Goal: Task Accomplishment & Management: Complete application form

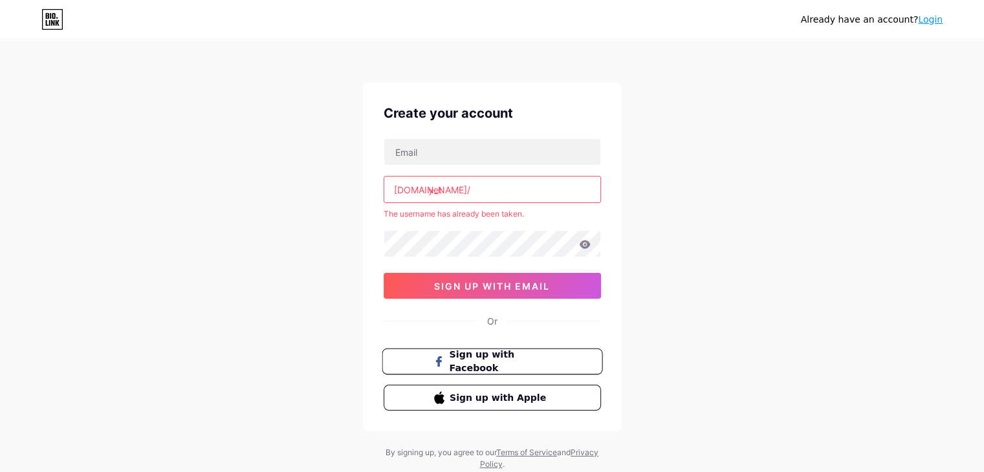
click at [469, 370] on button "Sign up with Facebook" at bounding box center [492, 362] width 221 height 27
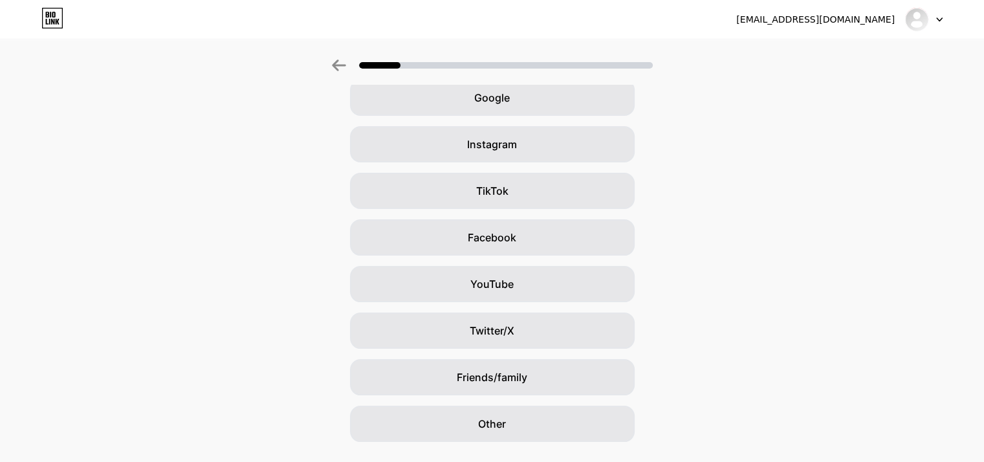
scroll to position [96, 0]
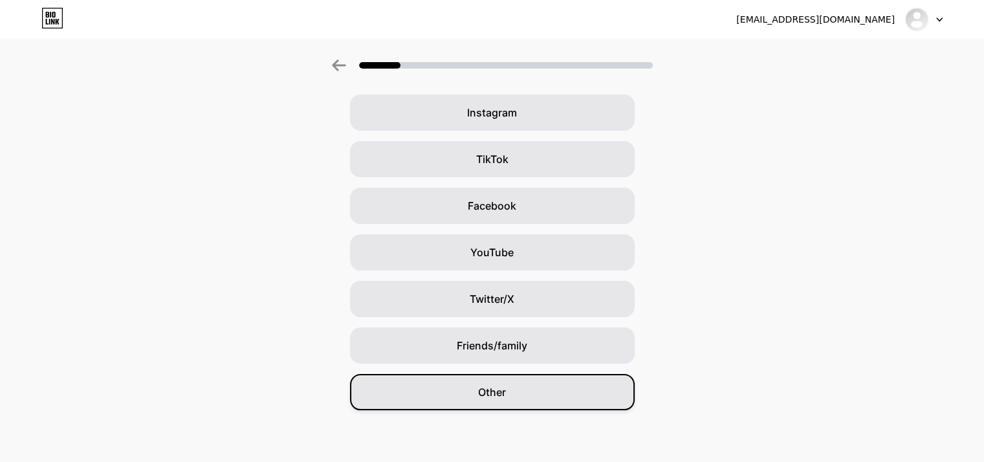
click at [489, 380] on div "Other" at bounding box center [492, 392] width 285 height 36
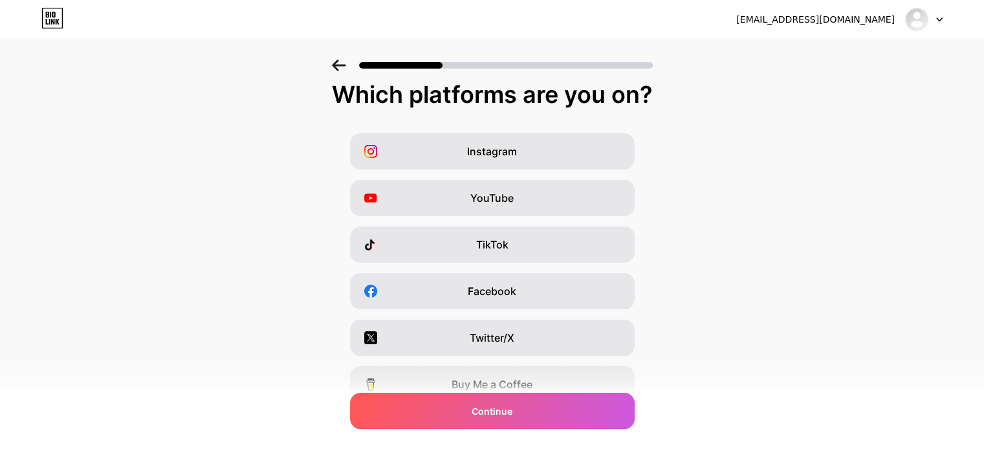
scroll to position [0, 0]
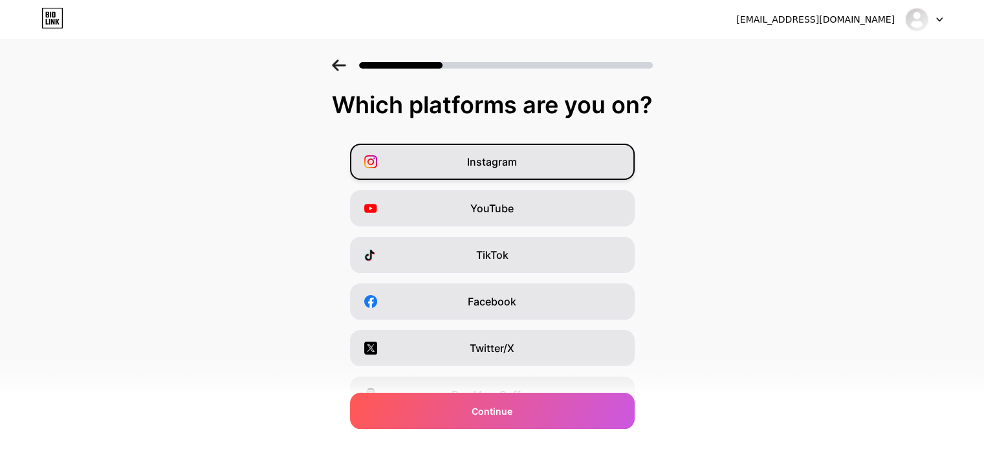
click at [511, 156] on span "Instagram" at bounding box center [492, 162] width 50 height 16
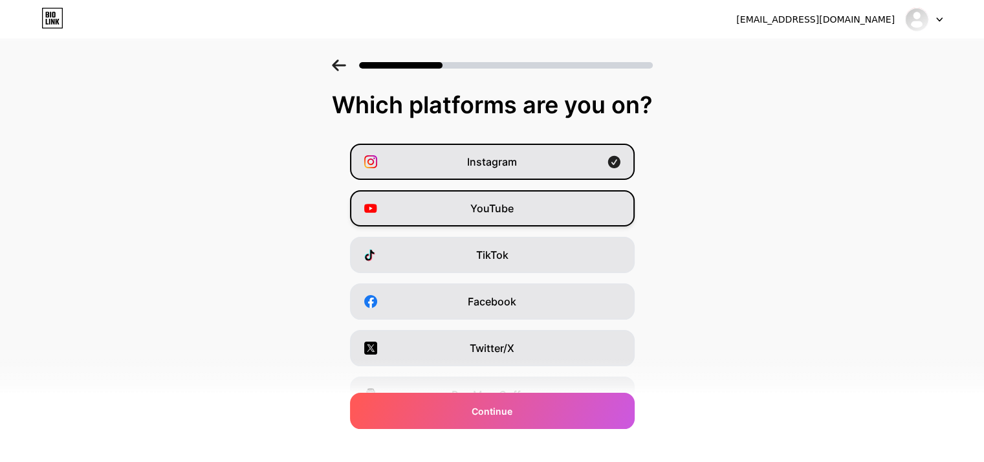
click at [500, 208] on span "YouTube" at bounding box center [492, 209] width 43 height 16
click at [500, 216] on span "YouTube" at bounding box center [492, 209] width 43 height 16
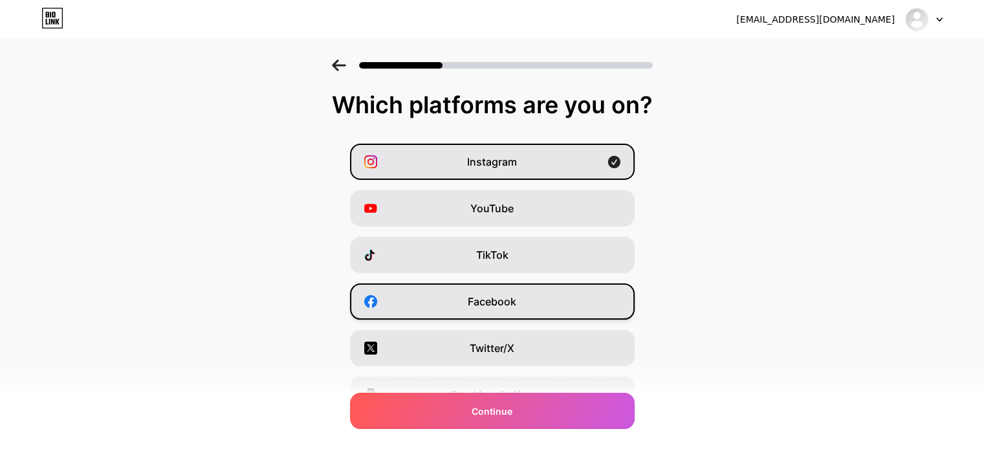
click at [489, 309] on span "Facebook" at bounding box center [492, 302] width 49 height 16
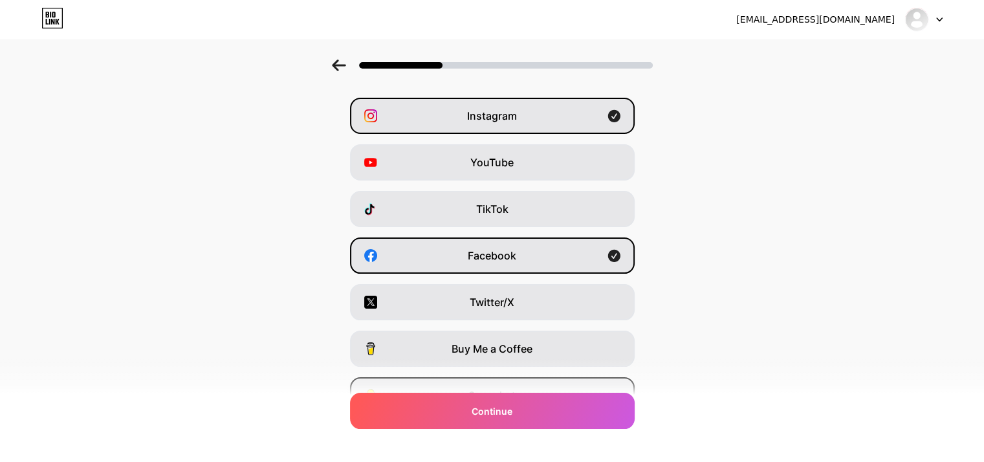
scroll to position [31, 0]
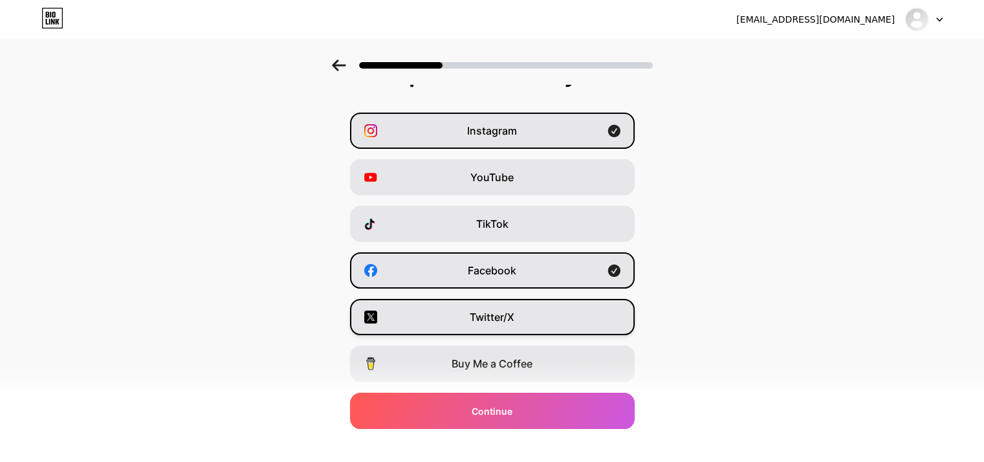
click at [496, 299] on div "Twitter/X" at bounding box center [492, 317] width 285 height 36
click at [399, 322] on div "Twitter/X" at bounding box center [492, 317] width 285 height 36
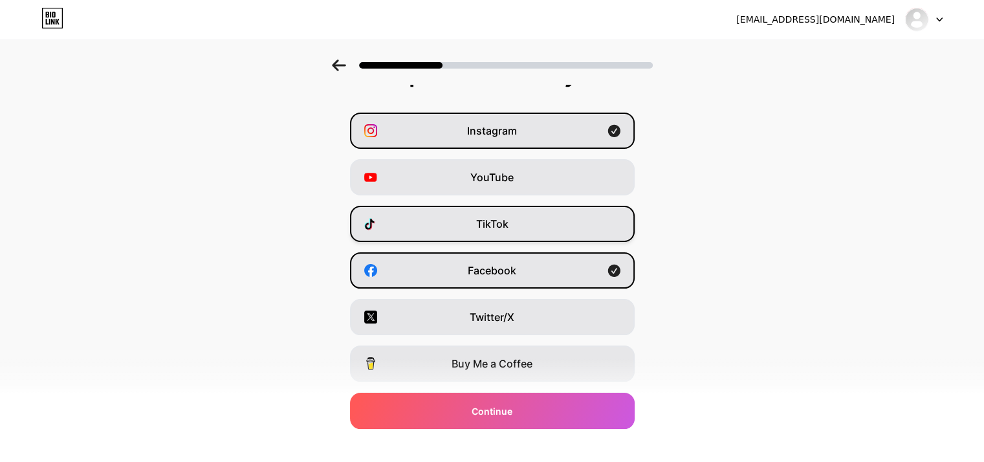
click at [458, 226] on div "TikTok" at bounding box center [492, 224] width 285 height 36
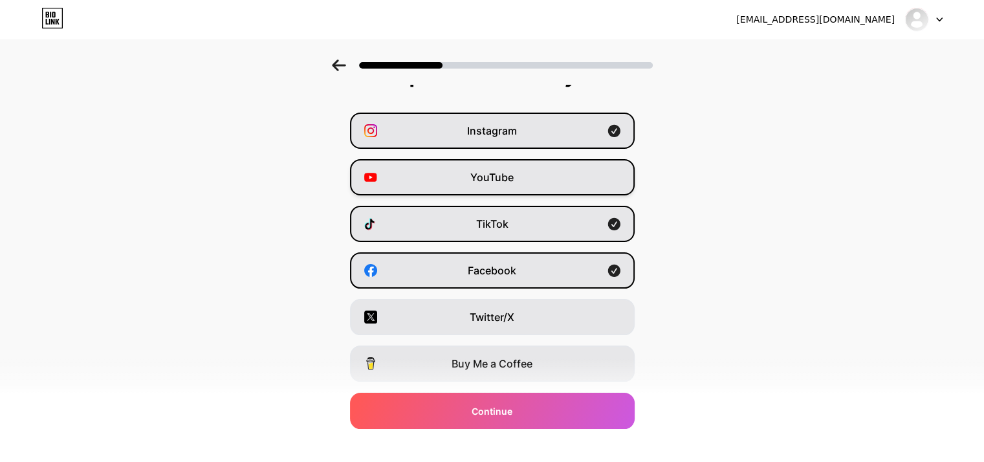
click at [396, 168] on div "YouTube" at bounding box center [492, 177] width 285 height 36
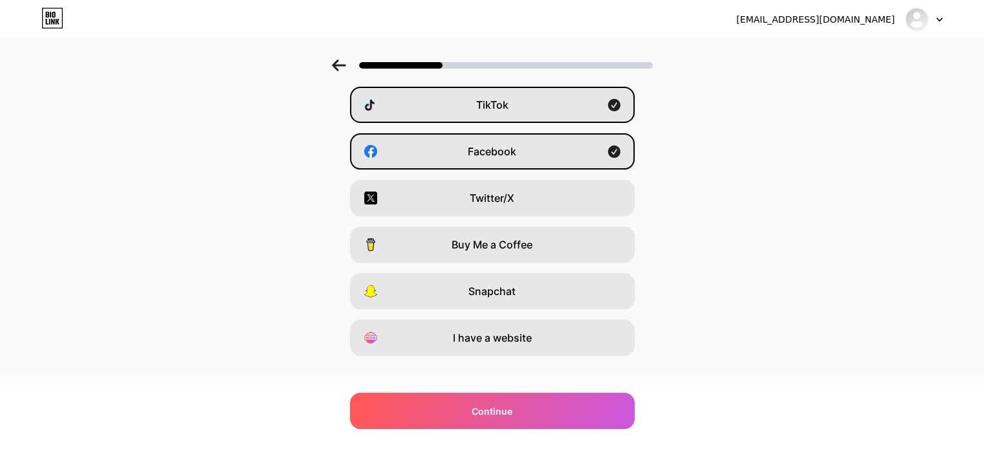
scroll to position [161, 0]
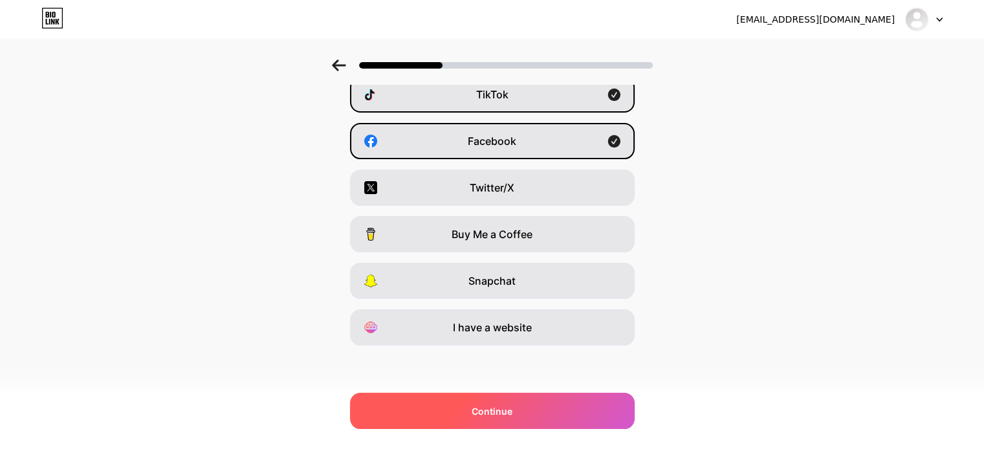
click at [539, 416] on div "Continue" at bounding box center [492, 411] width 285 height 36
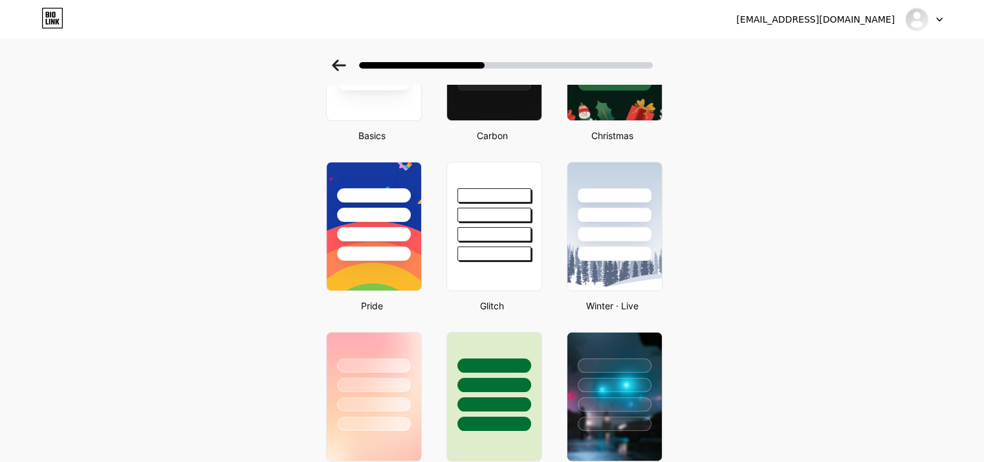
scroll to position [0, 0]
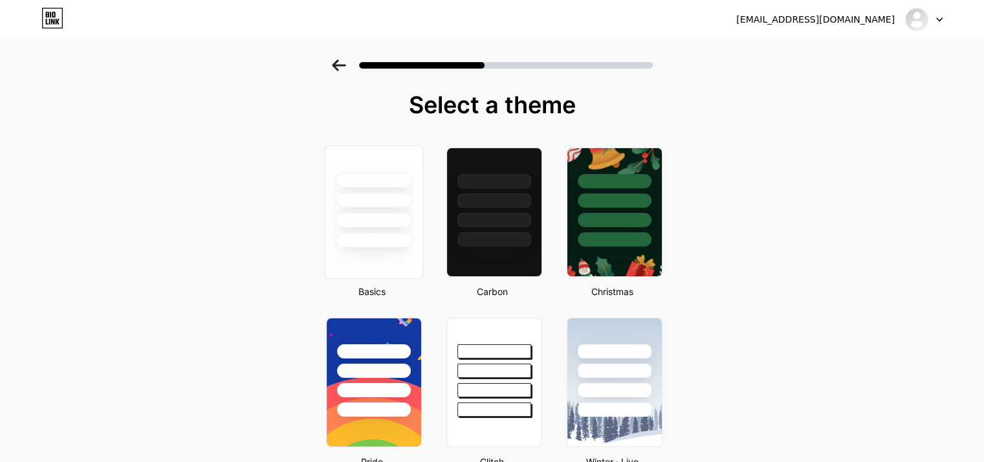
click at [412, 238] on div at bounding box center [374, 240] width 76 height 15
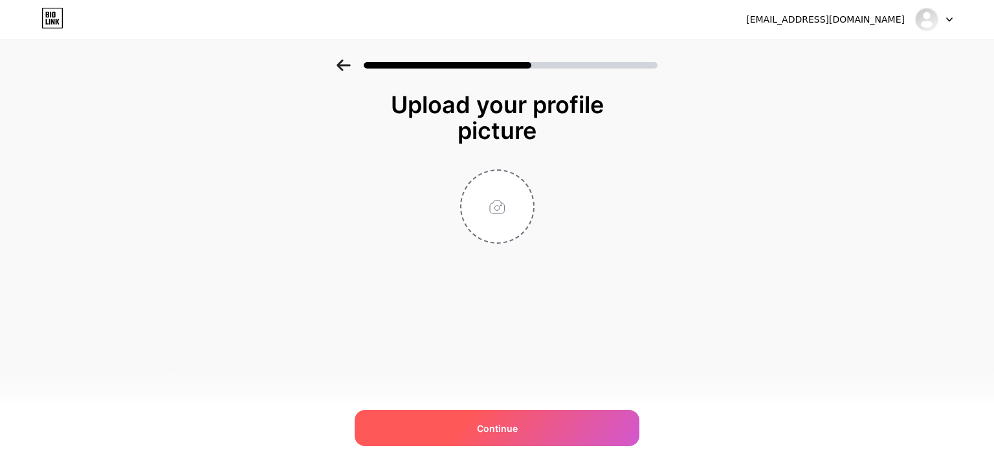
click at [488, 415] on div "Continue" at bounding box center [497, 428] width 285 height 36
click at [471, 437] on div "Continue" at bounding box center [497, 428] width 285 height 36
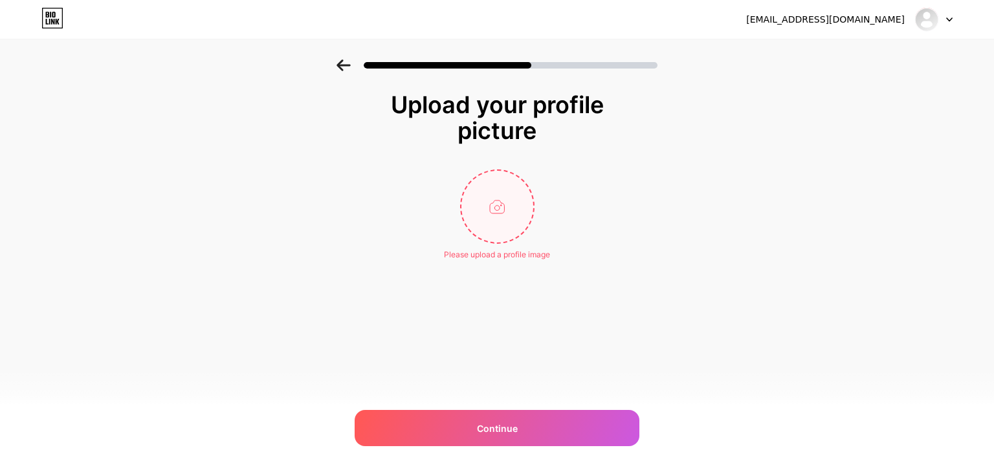
click at [500, 196] on input "file" at bounding box center [497, 207] width 72 height 72
type input "C:\fakepath\3aa6499f-73ea-e411-89b7-14feb5cc13c9.jpg"
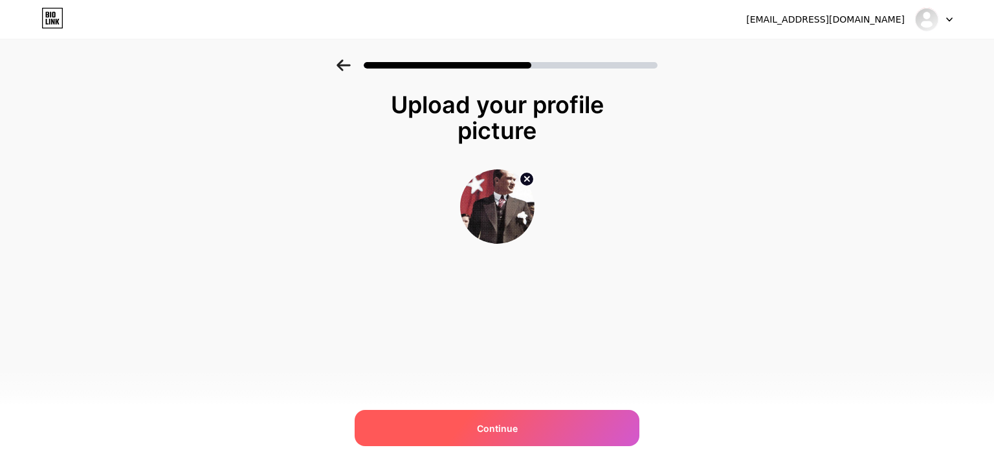
click at [489, 429] on span "Continue" at bounding box center [497, 429] width 41 height 14
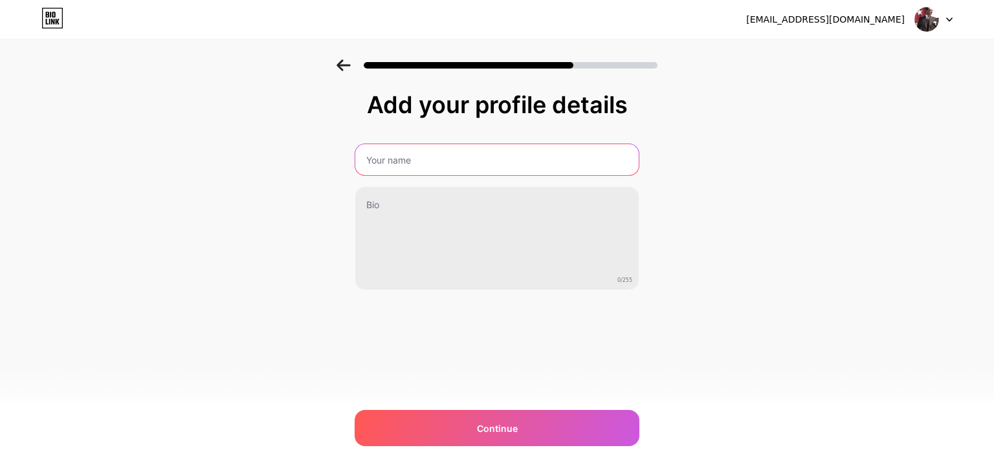
click at [397, 163] on input "text" at bounding box center [496, 159] width 283 height 31
type input "Yunus Tekin"
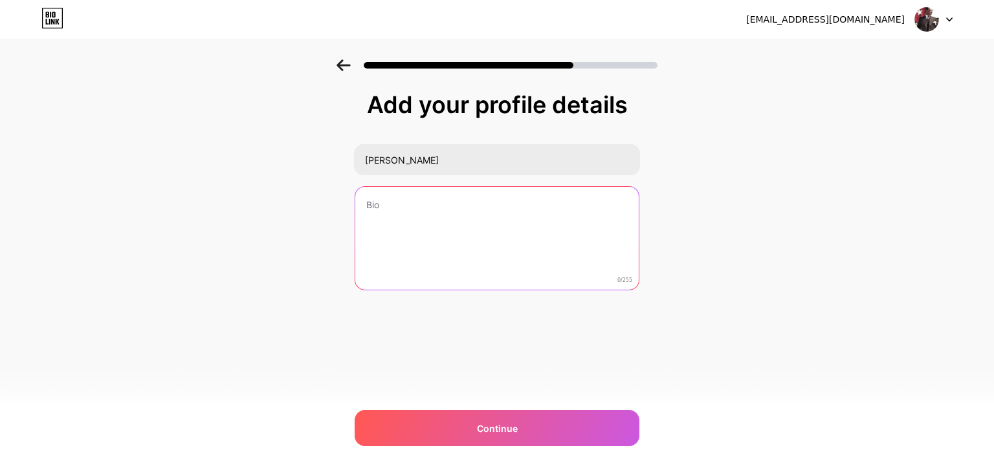
click at [367, 193] on textarea at bounding box center [496, 239] width 283 height 104
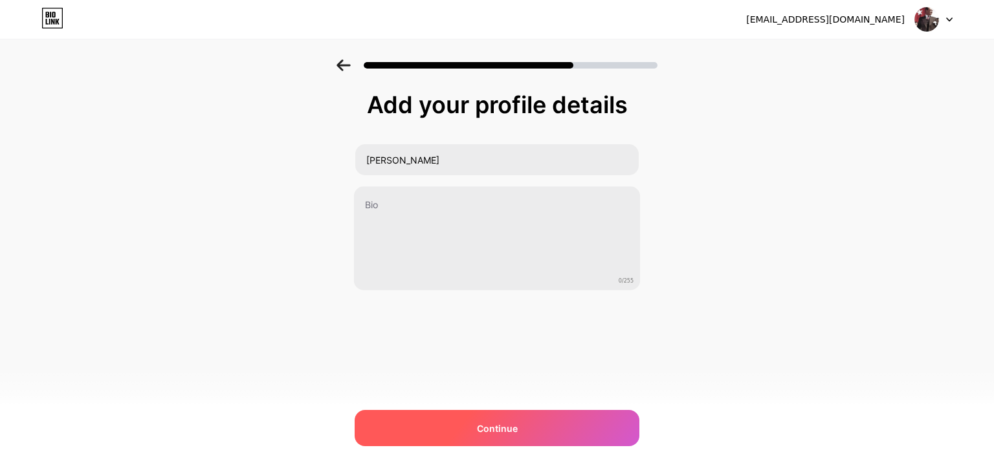
click at [434, 423] on div "Continue" at bounding box center [497, 428] width 285 height 36
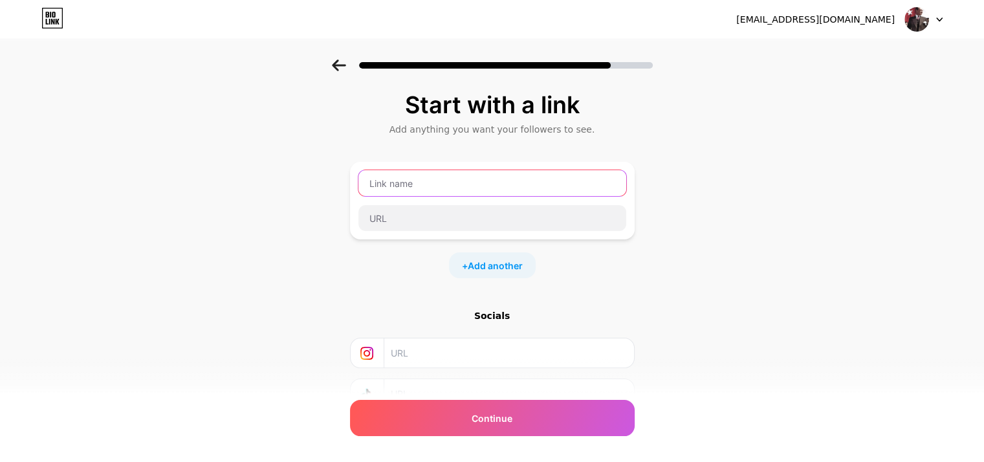
click at [392, 195] on input "text" at bounding box center [493, 183] width 268 height 26
click at [230, 269] on div "Start with a link Add anything you want your followers to see. + Add another So…" at bounding box center [492, 287] width 984 height 455
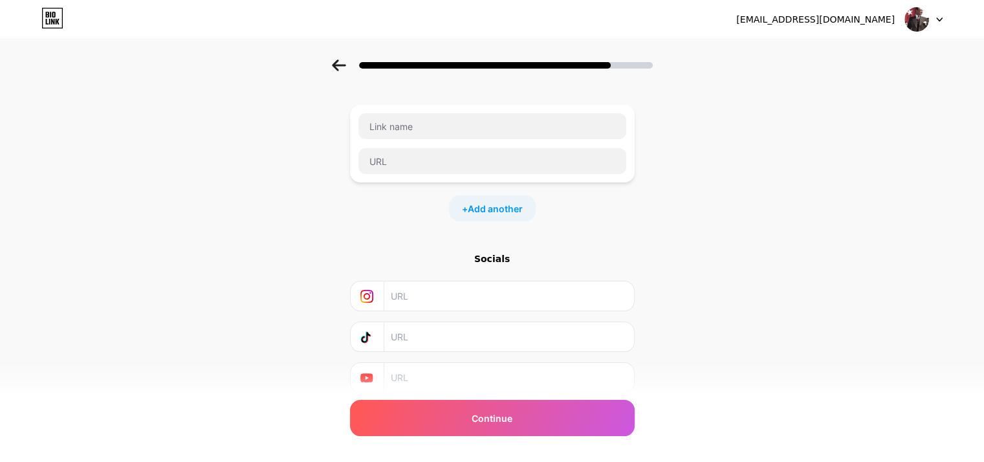
scroll to position [102, 0]
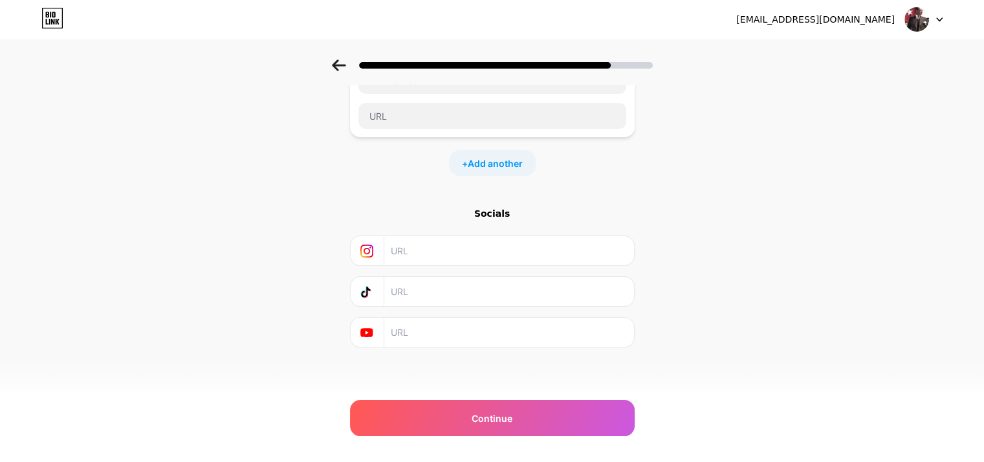
click at [452, 252] on input "text" at bounding box center [508, 250] width 235 height 29
paste input "https://www.tiktok.com/@yunusemr.tekin?lang=tr-TR"
drag, startPoint x: 625, startPoint y: 254, endPoint x: 577, endPoint y: 260, distance: 47.6
click at [577, 260] on input "https://www.tiktok.com/@yunusemr.tekin?lang=tr-TR" at bounding box center [508, 250] width 235 height 29
type input "https://www.tiktok.com/@yunusemr.tekin"
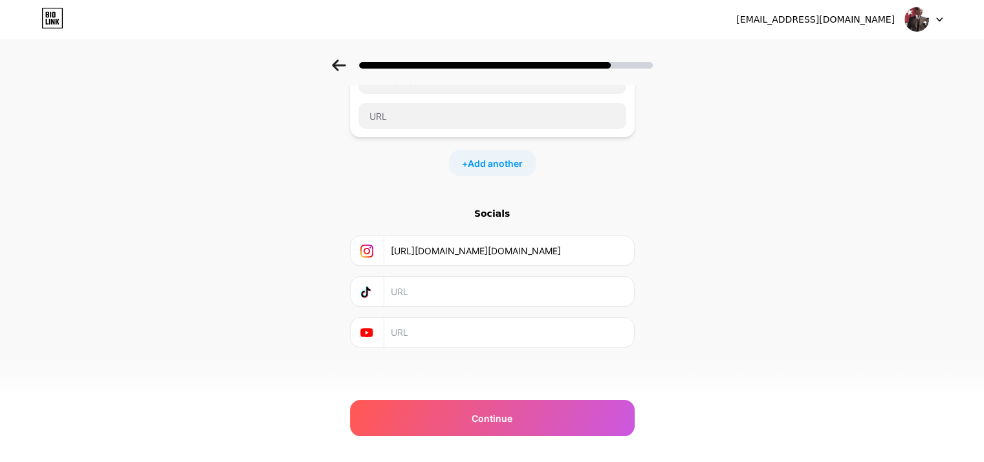
click at [120, 201] on div "Start with a link Add anything you want your followers to see. + Add another So…" at bounding box center [492, 184] width 984 height 455
click at [434, 258] on input "https://www.tiktok.com/@yunusemr.tekin" at bounding box center [508, 250] width 235 height 29
click at [441, 298] on input "text" at bounding box center [508, 291] width 235 height 29
paste input "https://www.tiktok.com/@yunusemr.tekin"
type input "https://www.tiktok.com/@yunusemr.tekin"
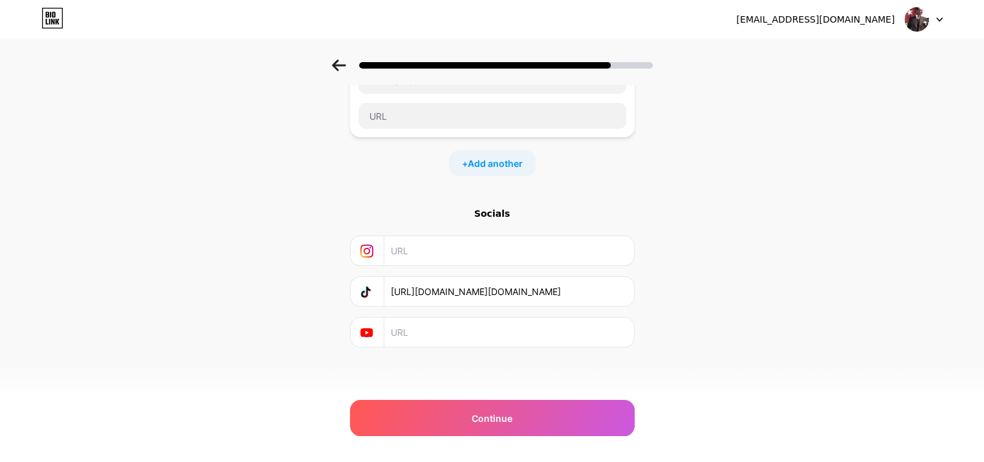
click at [247, 309] on div "Start with a link Add anything you want your followers to see. + Add another So…" at bounding box center [492, 184] width 984 height 455
click at [466, 250] on input "text" at bounding box center [508, 250] width 235 height 29
type input "https://instagram.com/yunusemr.tekin"
click at [171, 182] on div "Start with a link Add anything you want your followers to see. + Add another So…" at bounding box center [492, 184] width 984 height 455
click at [427, 336] on input "text" at bounding box center [508, 332] width 235 height 29
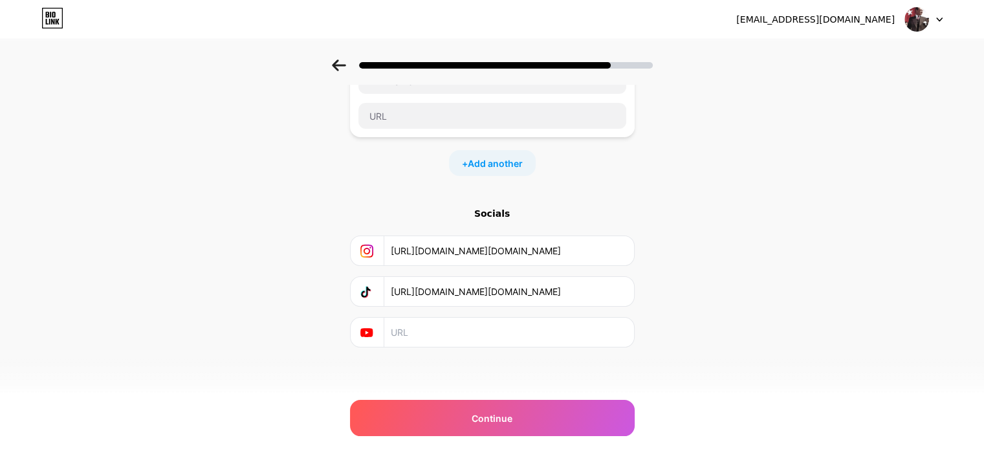
paste input "https://www.youtube.com/@y.emretekin"
type input "https://www.youtube.com/@y.emretekin"
click at [274, 332] on div "Start with a link Add anything you want your followers to see. + Add another So…" at bounding box center [492, 184] width 984 height 455
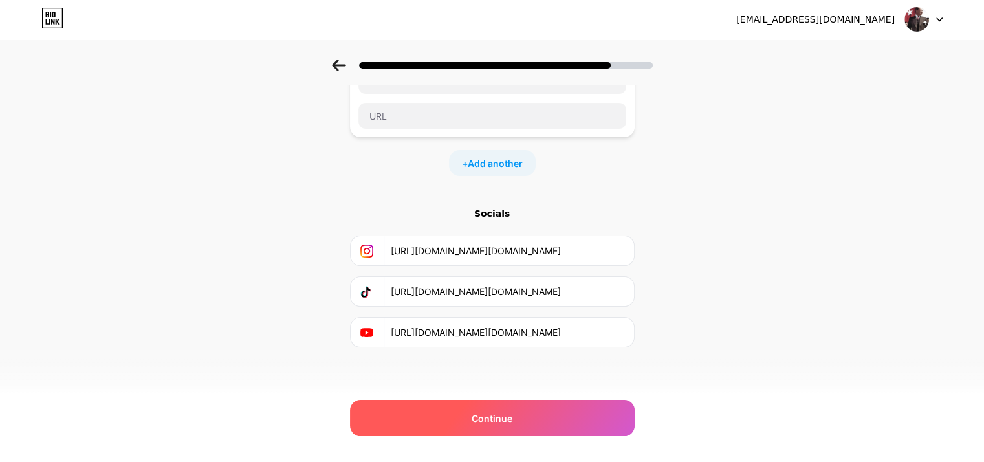
click at [436, 427] on div "Continue" at bounding box center [492, 418] width 285 height 36
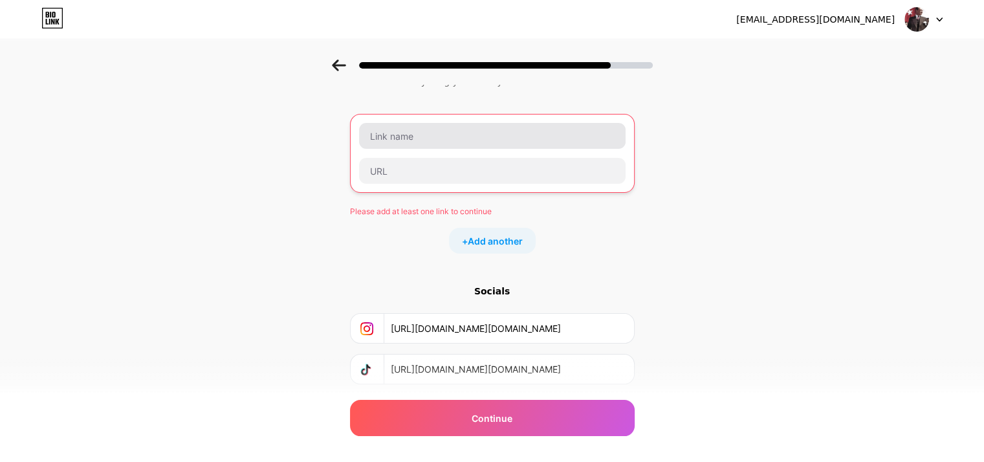
scroll to position [0, 0]
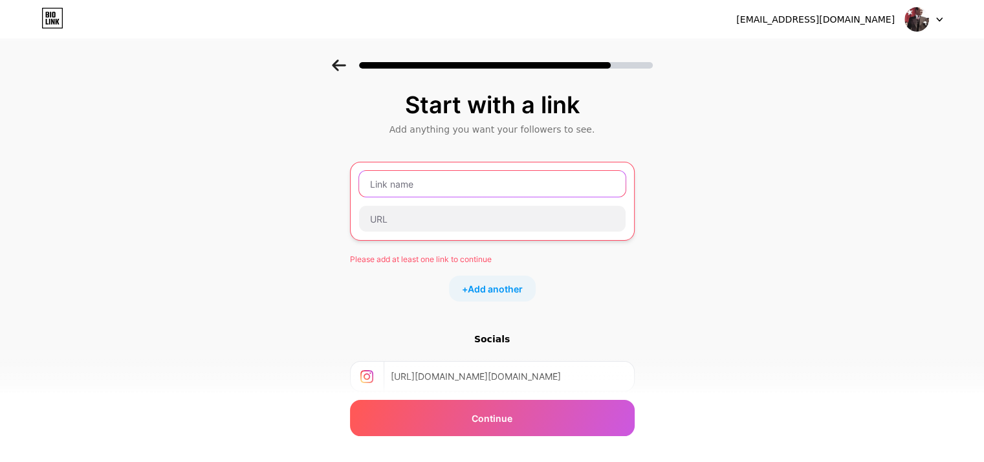
click at [406, 187] on input "text" at bounding box center [492, 184] width 267 height 26
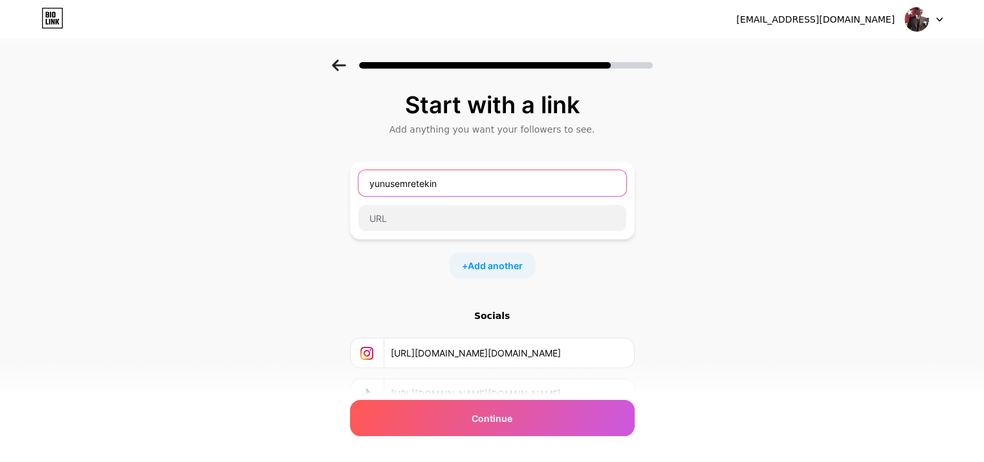
type input "yunusemretekin"
click at [285, 299] on div "Start with a link Add anything you want your followers to see. yunusemretekin +…" at bounding box center [492, 287] width 984 height 455
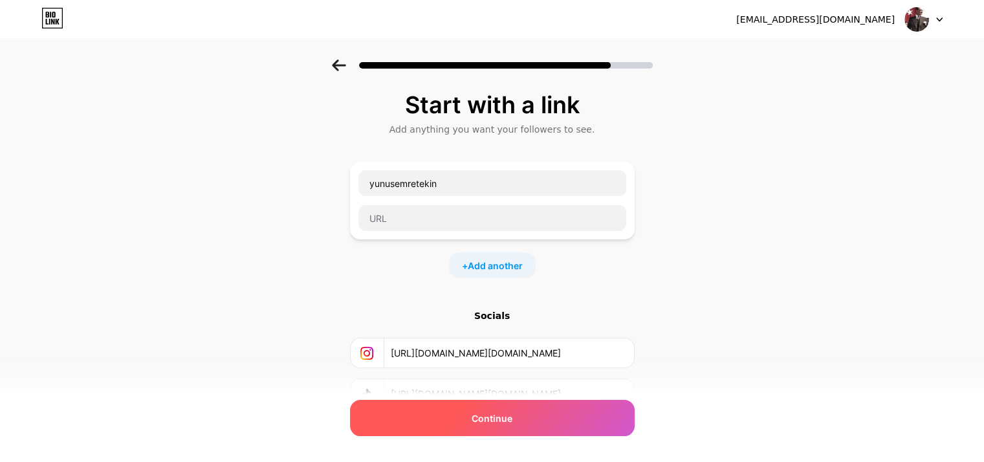
click at [472, 400] on div "Continue" at bounding box center [492, 418] width 285 height 36
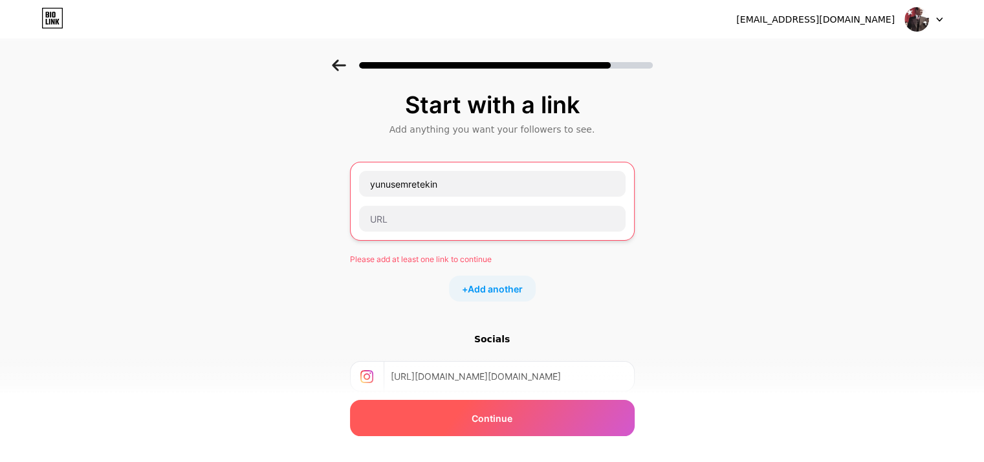
click at [457, 409] on div "Continue" at bounding box center [492, 418] width 285 height 36
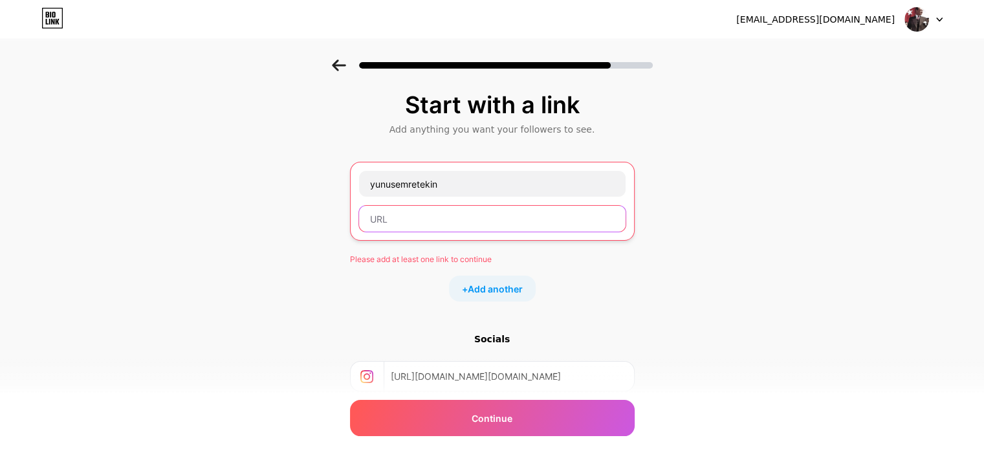
click at [453, 210] on input "text" at bounding box center [492, 219] width 267 height 26
type input "s"
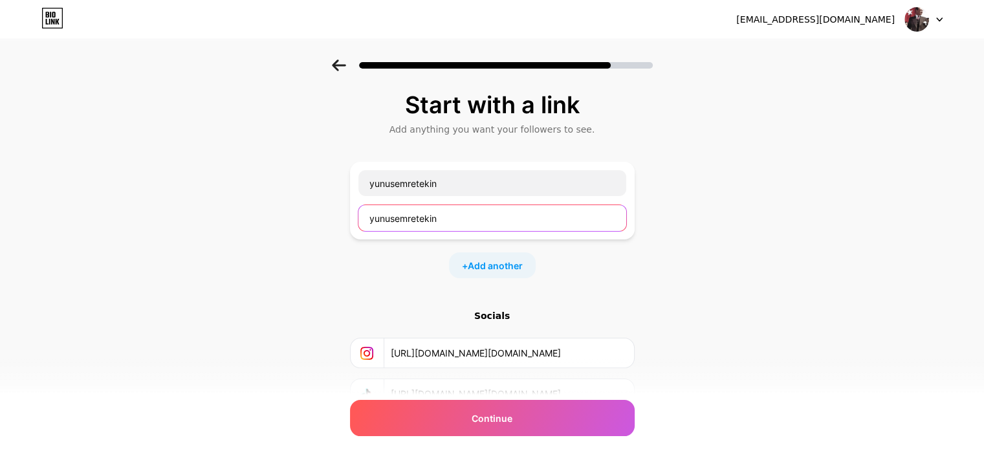
type input "yunusemretekin"
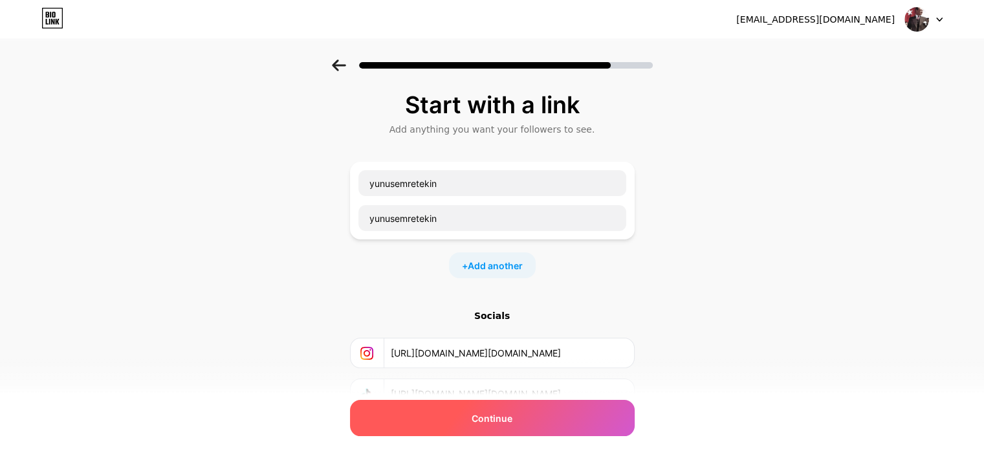
click at [450, 415] on div "Continue" at bounding box center [492, 418] width 285 height 36
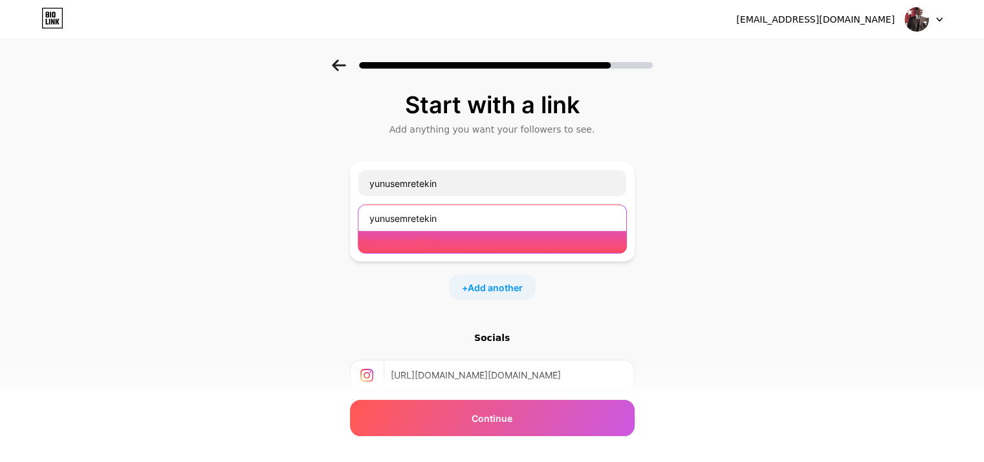
drag, startPoint x: 468, startPoint y: 219, endPoint x: 171, endPoint y: 212, distance: 297.1
click at [171, 212] on div "Start with a link Add anything you want your followers to see. yunusemretekin y…" at bounding box center [492, 298] width 984 height 477
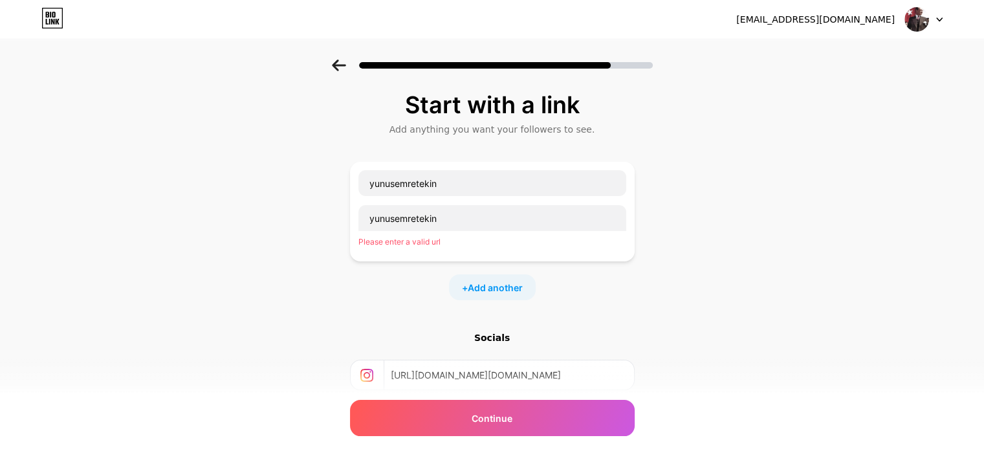
click at [211, 241] on div "Start with a link Add anything you want your followers to see. yunusemretekin y…" at bounding box center [492, 298] width 984 height 477
click at [423, 190] on input "yunusemretekin" at bounding box center [493, 183] width 268 height 26
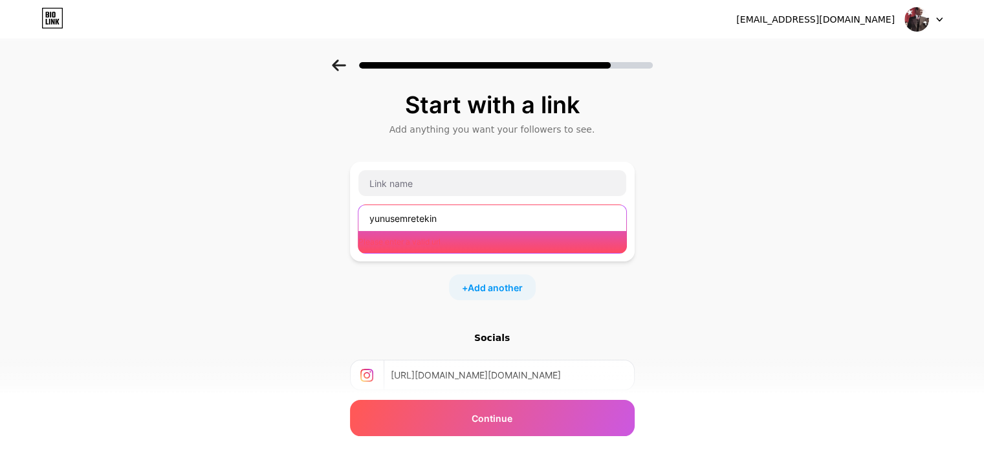
click at [405, 228] on input "yunusemretekin" at bounding box center [493, 218] width 268 height 26
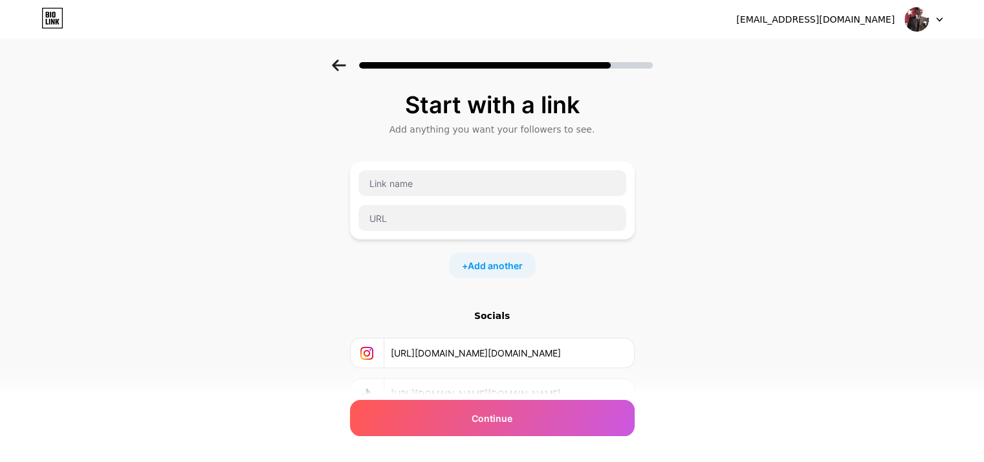
click at [309, 278] on div "Start with a link Add anything you want your followers to see. + Add another So…" at bounding box center [492, 287] width 984 height 455
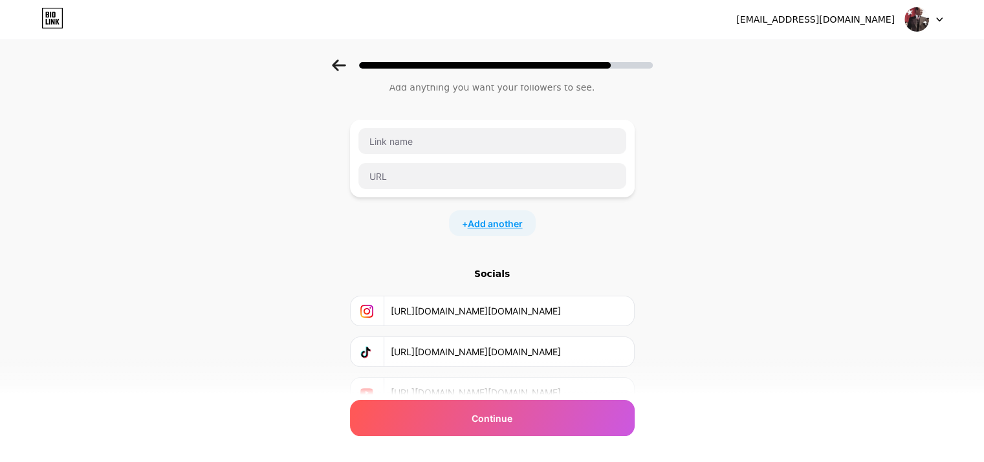
scroll to position [65, 0]
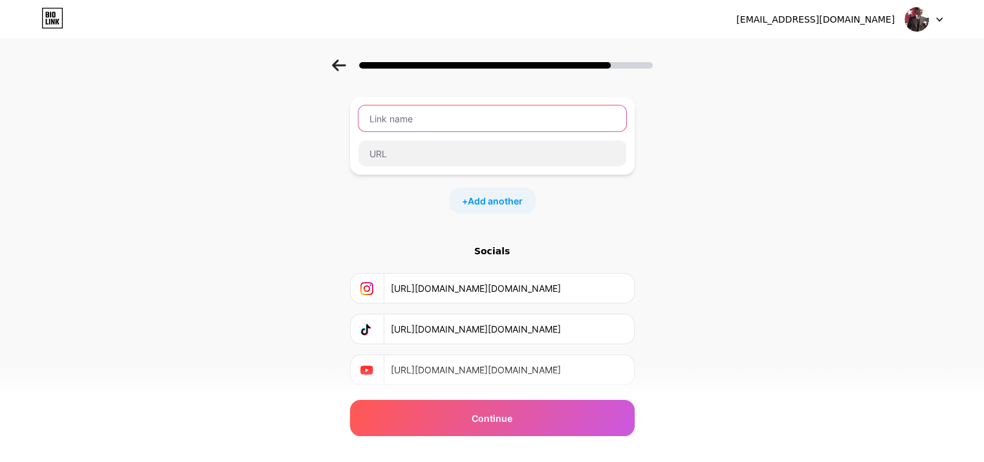
click at [478, 120] on input "text" at bounding box center [493, 118] width 268 height 26
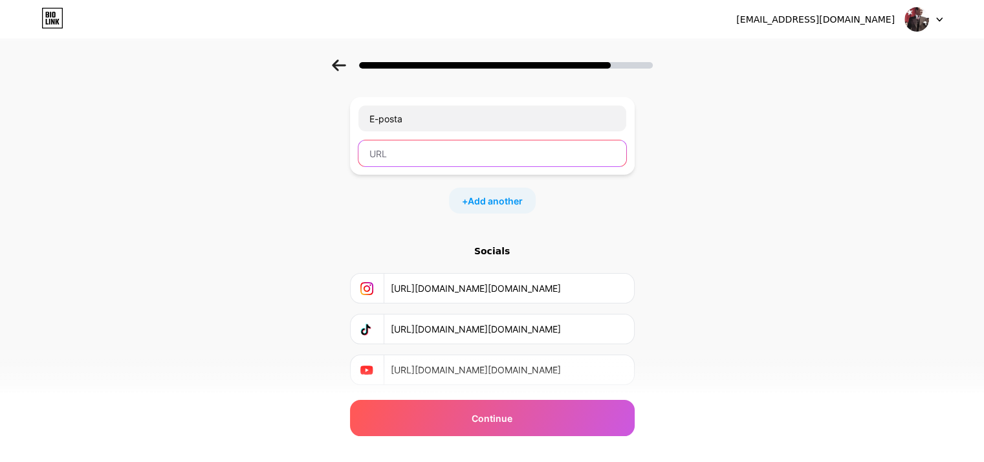
click at [411, 146] on input "text" at bounding box center [493, 153] width 268 height 26
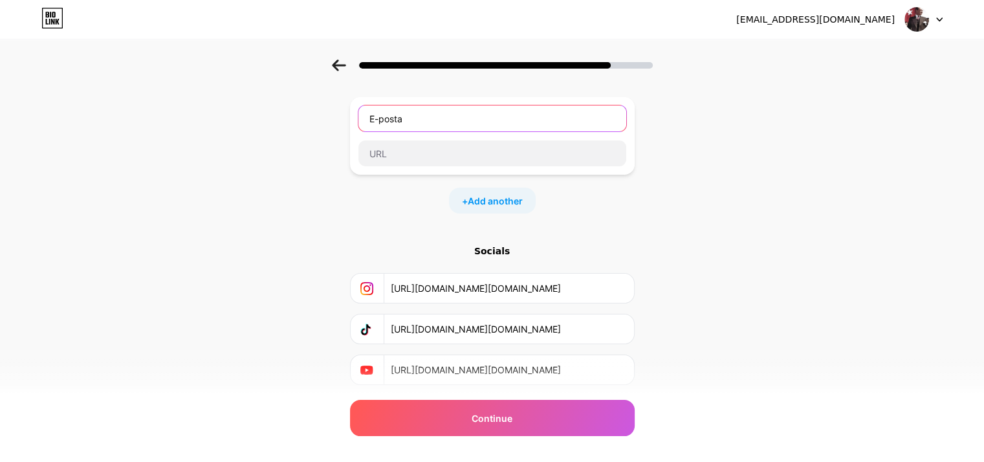
click at [452, 120] on input "E-posta" at bounding box center [493, 118] width 268 height 26
type input "E-posta Adresi"
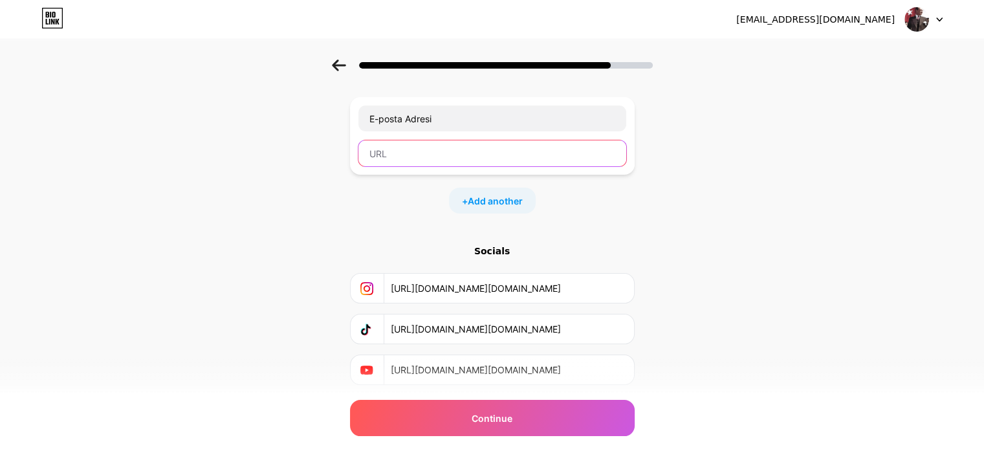
click at [427, 156] on input "text" at bounding box center [493, 153] width 268 height 26
paste input "https://yunusemretekin-email.netlify.app/"
type input "https://yunusemretekin-email.netlify.app/"
click at [328, 190] on div "Start with a link Add anything you want your followers to see. E-posta Adresi h…" at bounding box center [492, 222] width 984 height 455
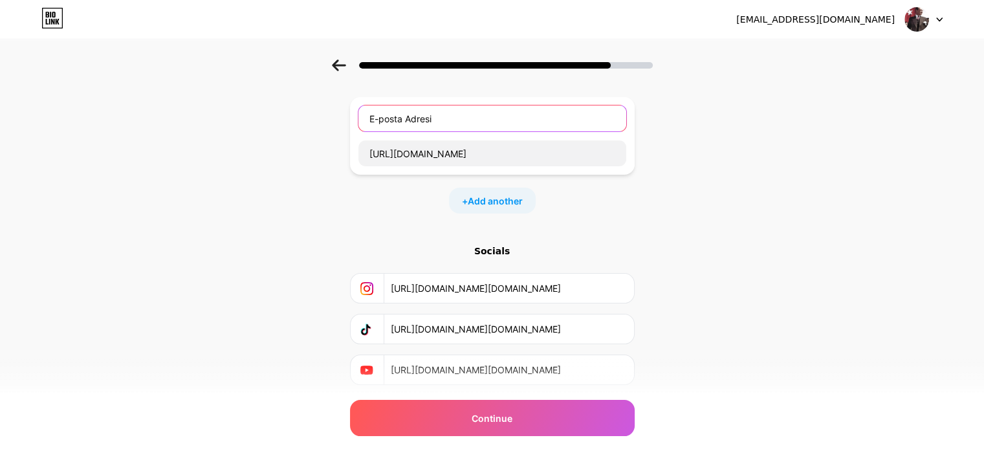
drag, startPoint x: 458, startPoint y: 122, endPoint x: 427, endPoint y: 134, distance: 33.8
click at [427, 125] on input "E-posta Adresi" at bounding box center [493, 118] width 268 height 26
type input "E-posta"
click at [405, 213] on div "+ Add another" at bounding box center [492, 201] width 285 height 26
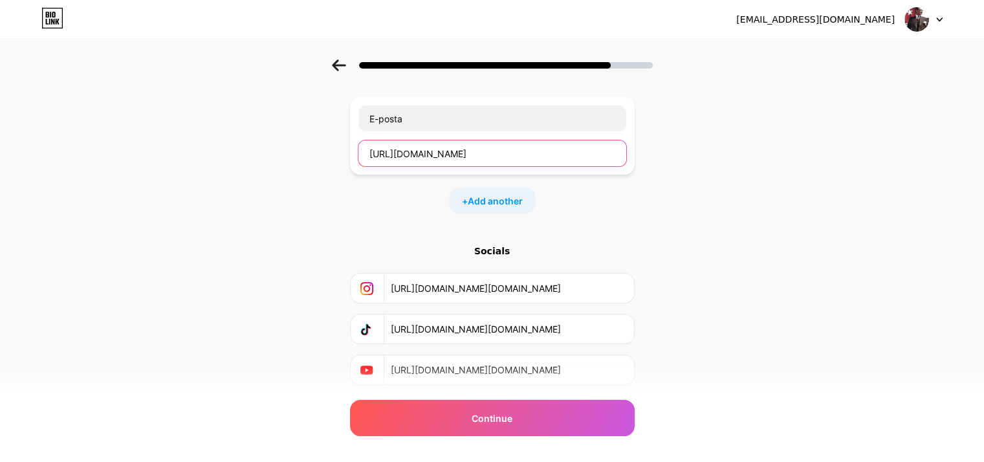
click at [579, 164] on input "https://yunusemretekin-email.netlify.app/" at bounding box center [493, 153] width 268 height 26
type input "https://yunusemretekin-email.netlify.app"
click at [613, 246] on div "Socials" at bounding box center [492, 251] width 285 height 13
click at [366, 216] on div "Start with a link Add anything you want your followers to see. E-posta https://…" at bounding box center [492, 206] width 285 height 358
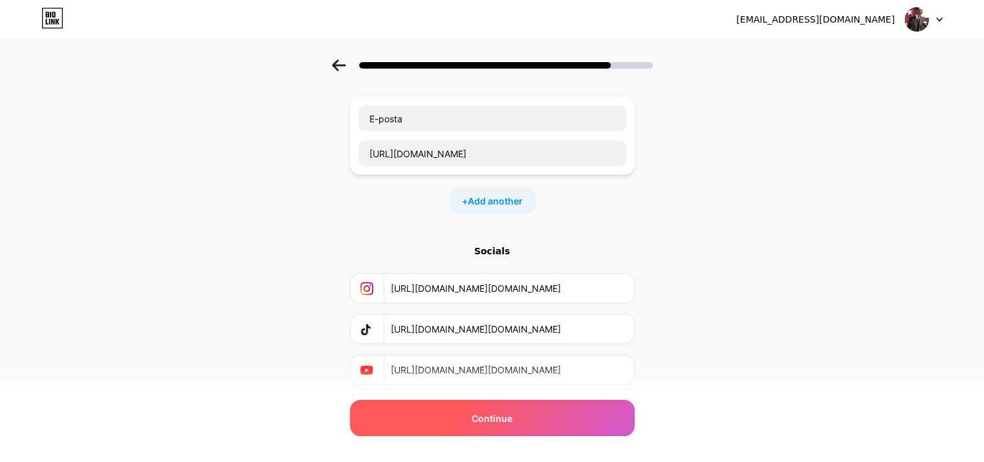
click at [513, 434] on div "Continue" at bounding box center [492, 418] width 285 height 36
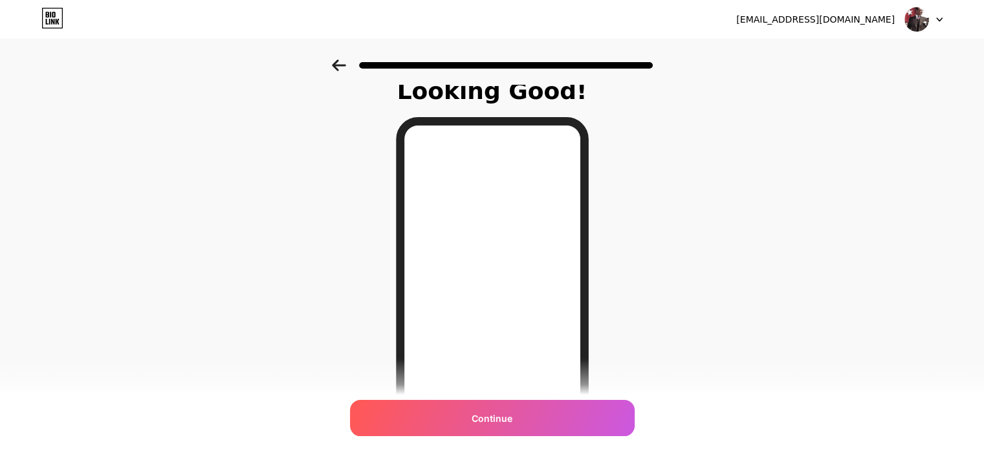
scroll to position [0, 0]
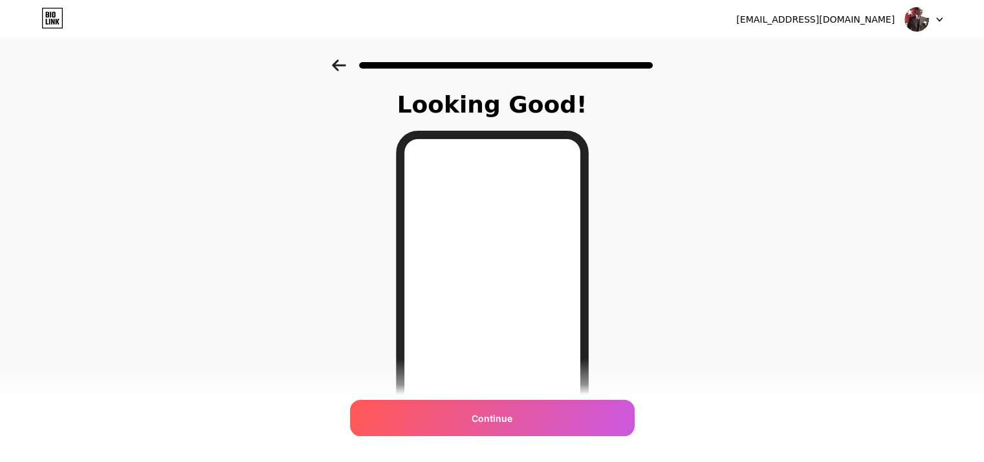
click at [348, 56] on div at bounding box center [492, 61] width 984 height 45
click at [341, 60] on icon at bounding box center [339, 66] width 14 height 12
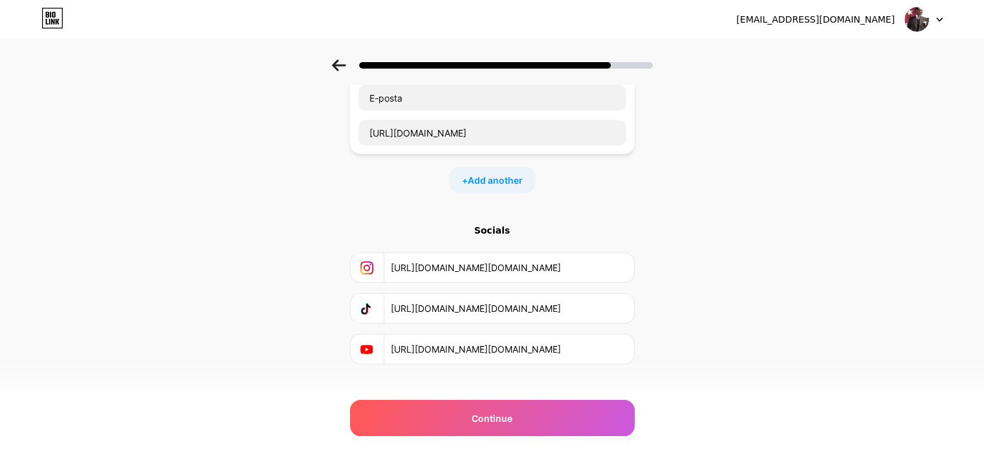
scroll to position [102, 0]
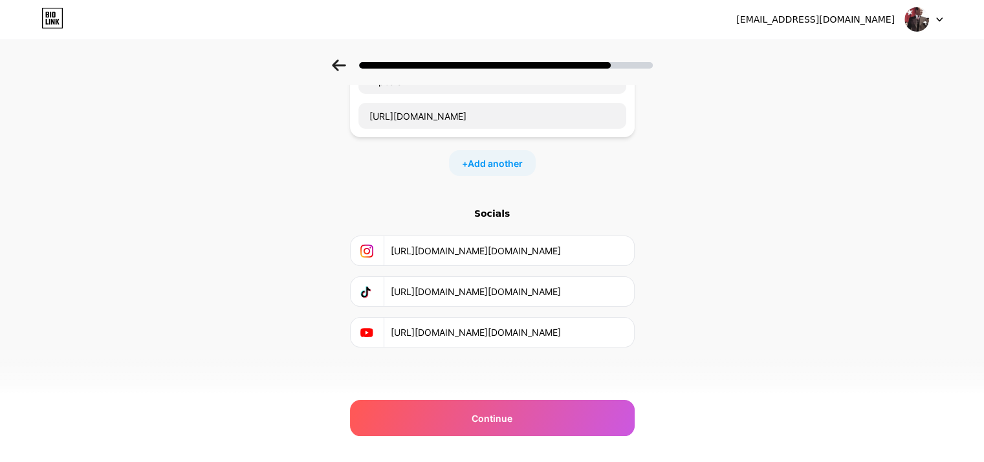
click at [505, 246] on input "https://instagram.com/yunusemr.tekin" at bounding box center [508, 250] width 235 height 29
click at [507, 159] on span "Add another" at bounding box center [495, 164] width 55 height 14
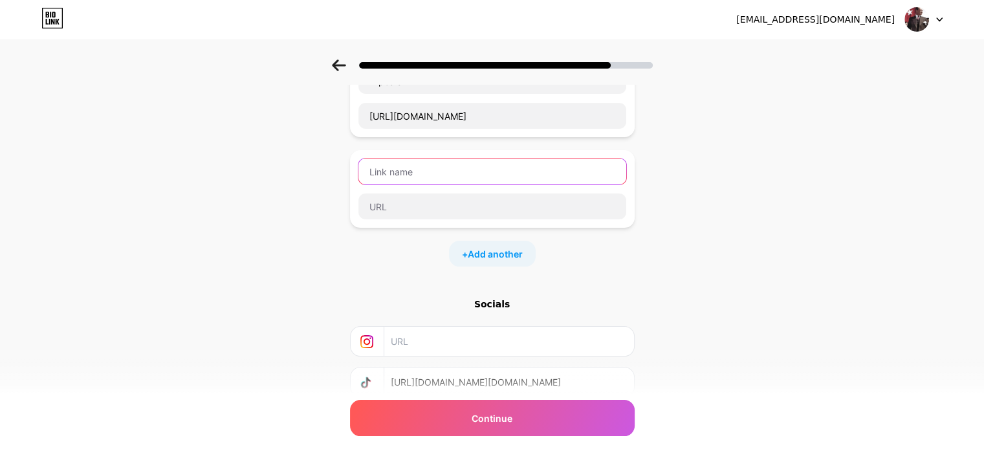
click at [494, 169] on input "text" at bounding box center [493, 172] width 268 height 26
type input "Instagram Sayfası"
click at [497, 220] on div "Instagram Sayfası" at bounding box center [492, 189] width 285 height 78
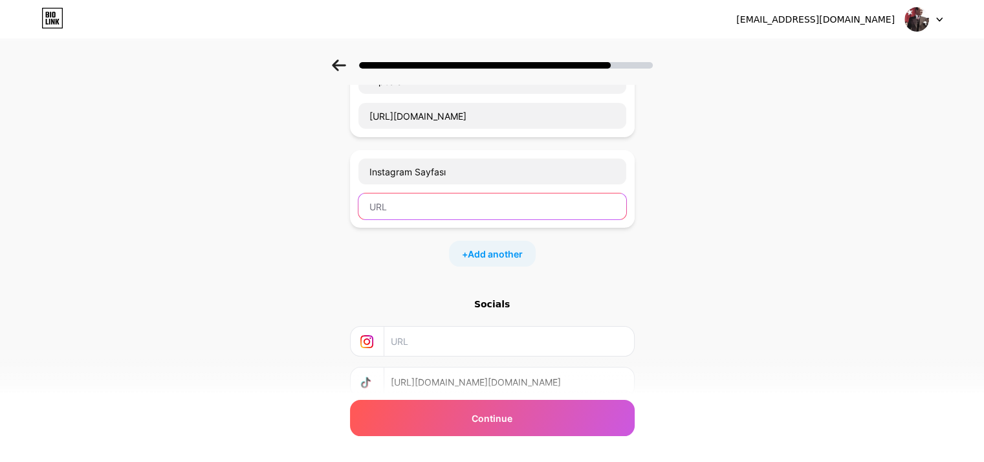
click at [505, 210] on input "text" at bounding box center [493, 207] width 268 height 26
paste input "https://instagram.com/yunusemr.tekin"
type input "https://instagram.com/yunusemr.tekin"
click at [327, 268] on div "Start with a link Add anything you want your followers to see. E-posta https://…" at bounding box center [492, 230] width 984 height 546
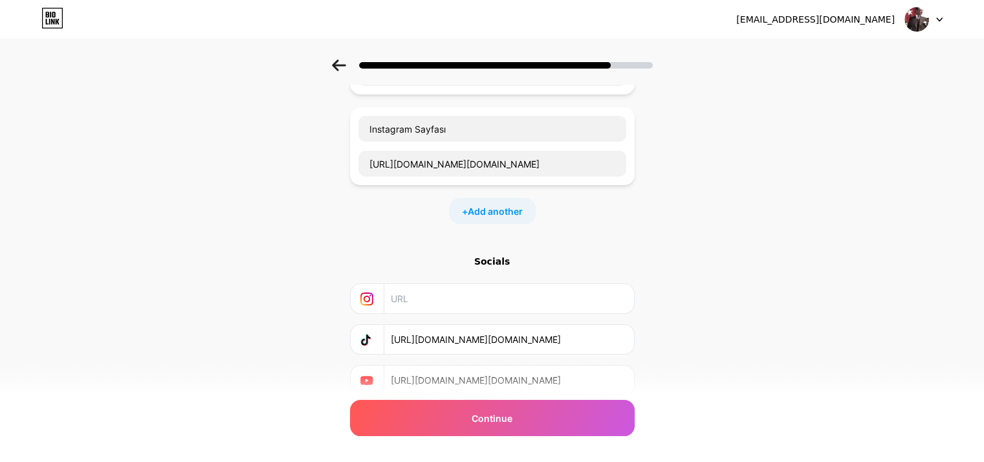
scroll to position [167, 0]
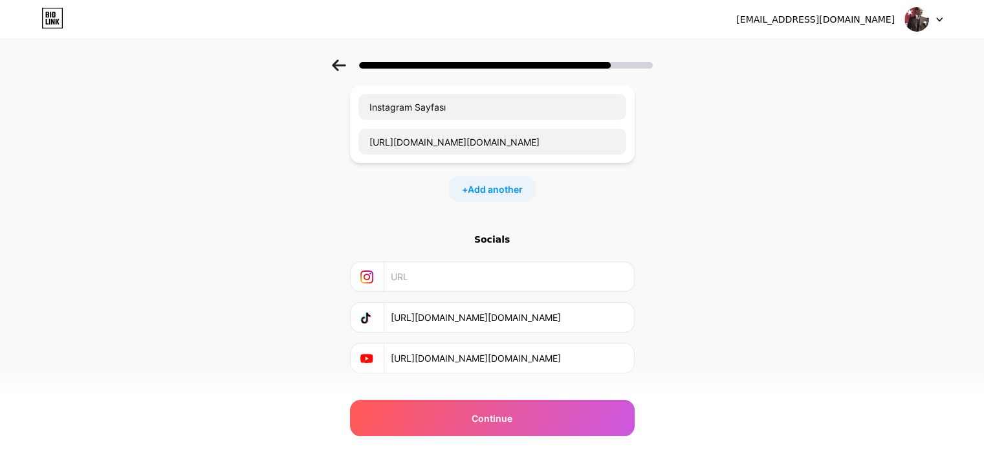
click at [456, 329] on input "https://www.tiktok.com/@yunusemr.tekin" at bounding box center [508, 317] width 235 height 29
click at [487, 185] on span "Add another" at bounding box center [495, 190] width 55 height 14
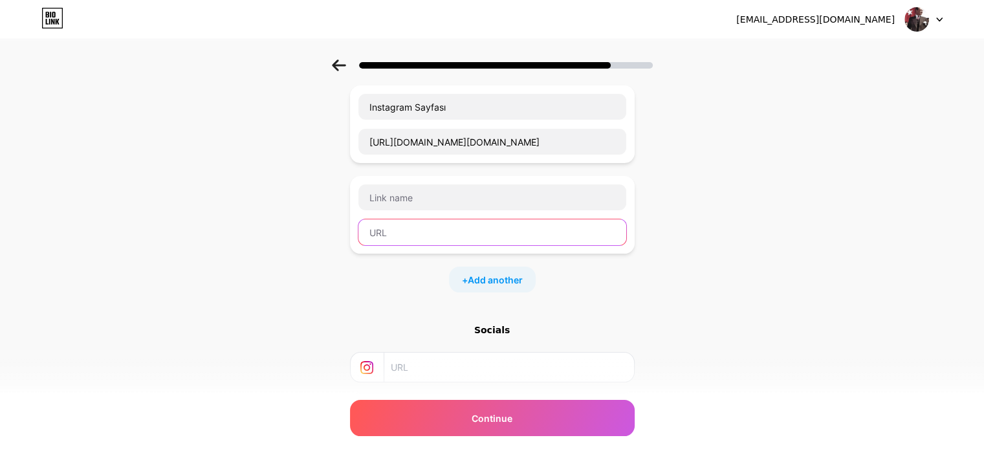
click at [469, 219] on input "text" at bounding box center [493, 232] width 268 height 26
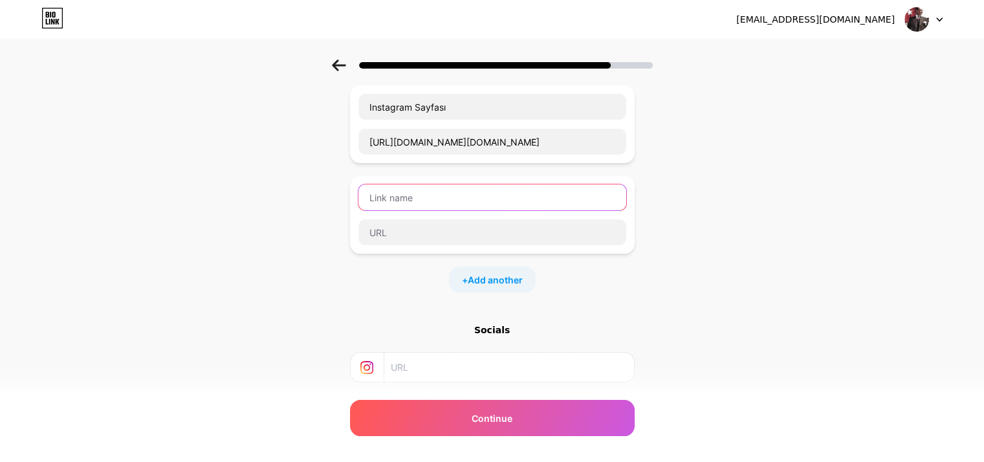
click at [500, 194] on input "text" at bounding box center [493, 197] width 268 height 26
type input "TikTok Hesabı"
click at [457, 257] on div "E-posta https://yunusemretekin-email.netlify.app Instagram Sayfası https://inst…" at bounding box center [492, 144] width 285 height 298
click at [489, 212] on div "TikTok Hesabı" at bounding box center [492, 215] width 269 height 62
click at [476, 219] on div at bounding box center [492, 232] width 269 height 27
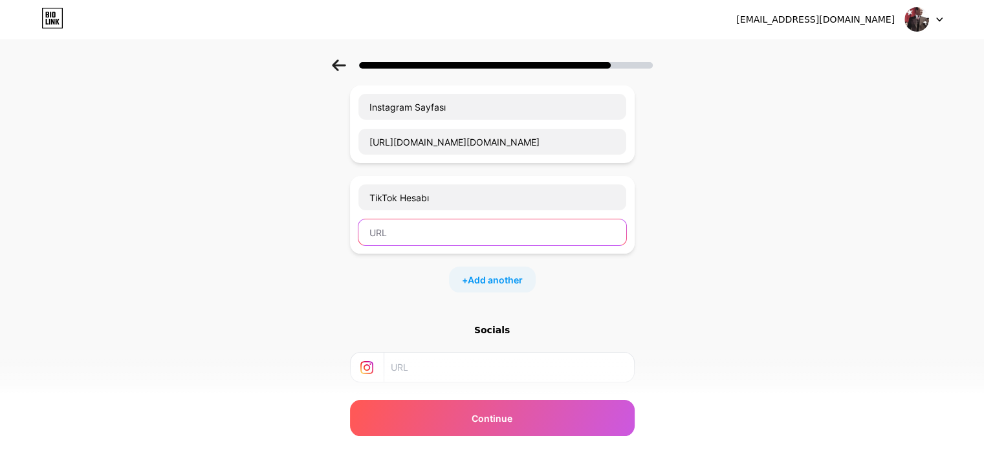
click at [461, 223] on input "text" at bounding box center [493, 232] width 268 height 26
paste input "https://www.tiktok.com/@yunusemr.tekin"
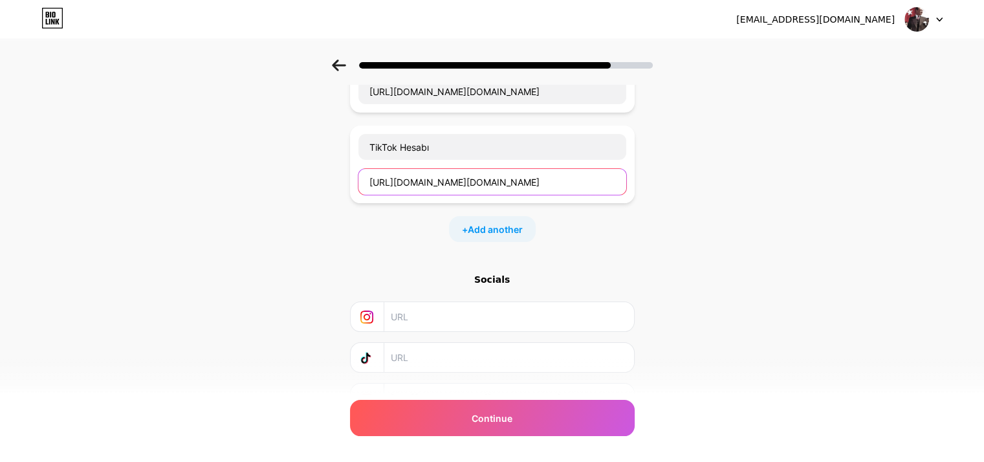
type input "https://www.tiktok.com/@yunusemr.tekin"
click at [431, 354] on input "text" at bounding box center [508, 357] width 235 height 29
click at [431, 363] on input "text" at bounding box center [508, 357] width 235 height 29
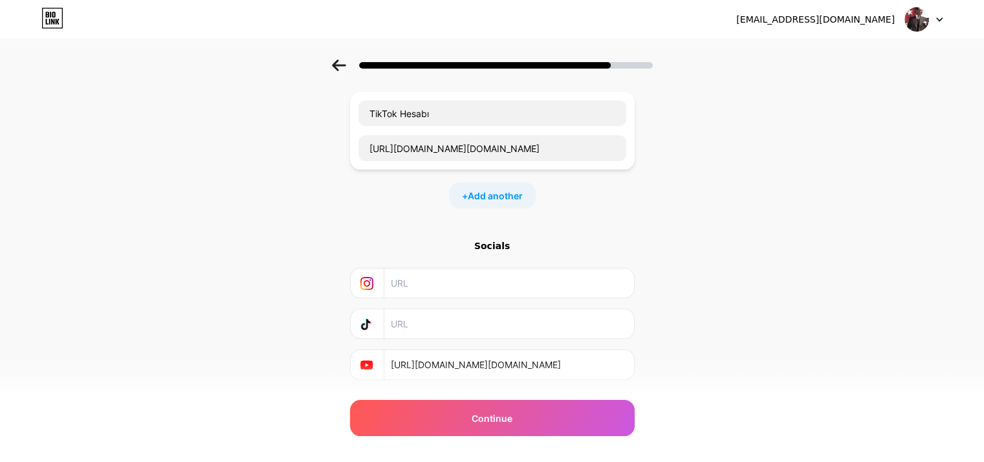
scroll to position [282, 0]
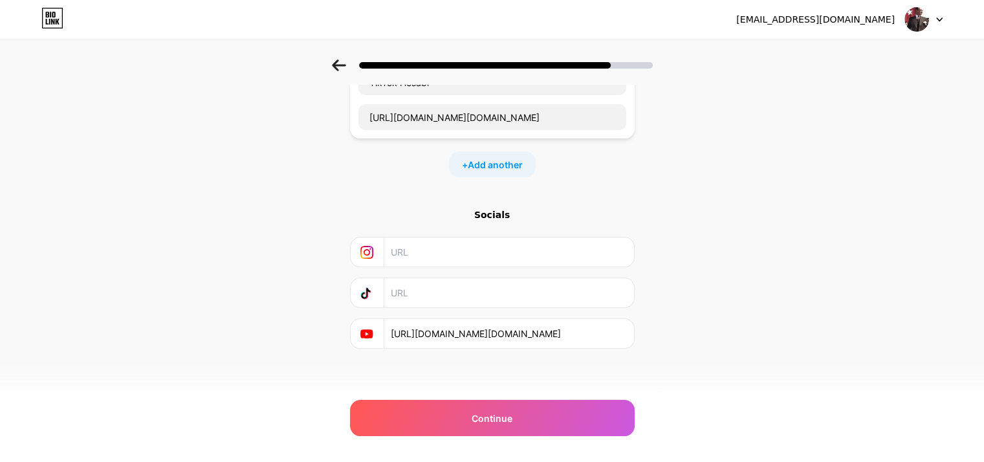
click at [449, 326] on input "https://www.youtube.com/@y.emretekin" at bounding box center [508, 333] width 235 height 29
click at [505, 159] on span "Add another" at bounding box center [495, 165] width 55 height 14
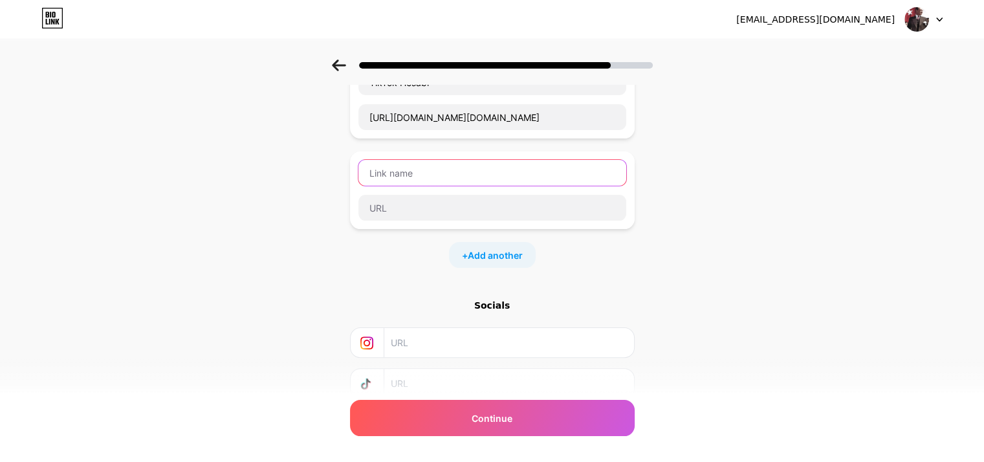
click at [493, 166] on input "text" at bounding box center [493, 173] width 268 height 26
type input "YouTube Kanalı"
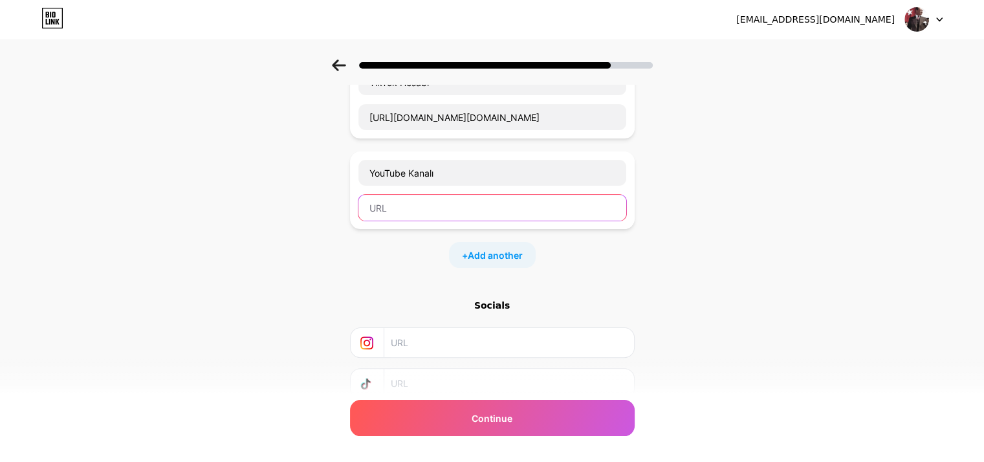
click at [458, 195] on input "text" at bounding box center [493, 208] width 268 height 26
paste input "https://www.youtube.com/@y.emretekin"
type input "https://www.youtube.com/@y.emretekin"
click at [456, 261] on div "+ Add another" at bounding box center [492, 255] width 87 height 26
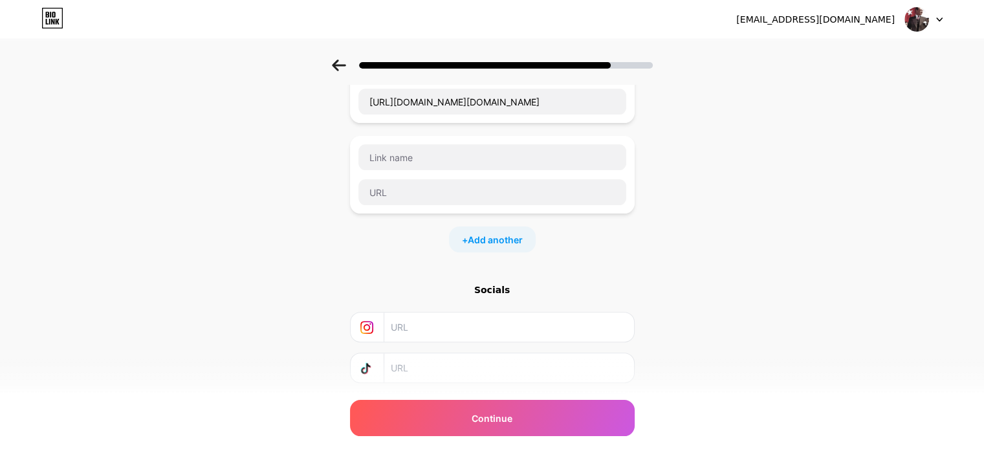
scroll to position [398, 0]
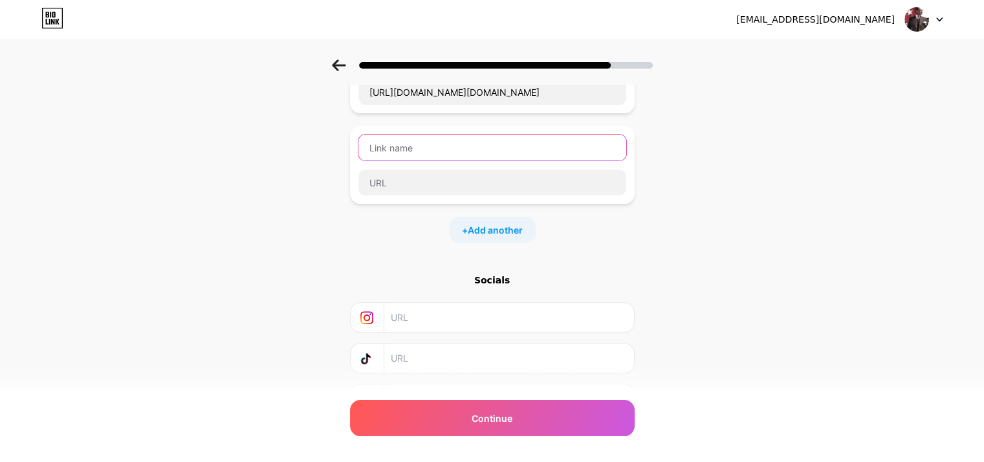
click at [471, 153] on input "text" at bounding box center [493, 148] width 268 height 26
click at [478, 146] on input "text" at bounding box center [493, 148] width 268 height 26
click at [436, 243] on div "Start with a link Add anything you want your followers to see. E-posta https://…" at bounding box center [492, 54] width 285 height 720
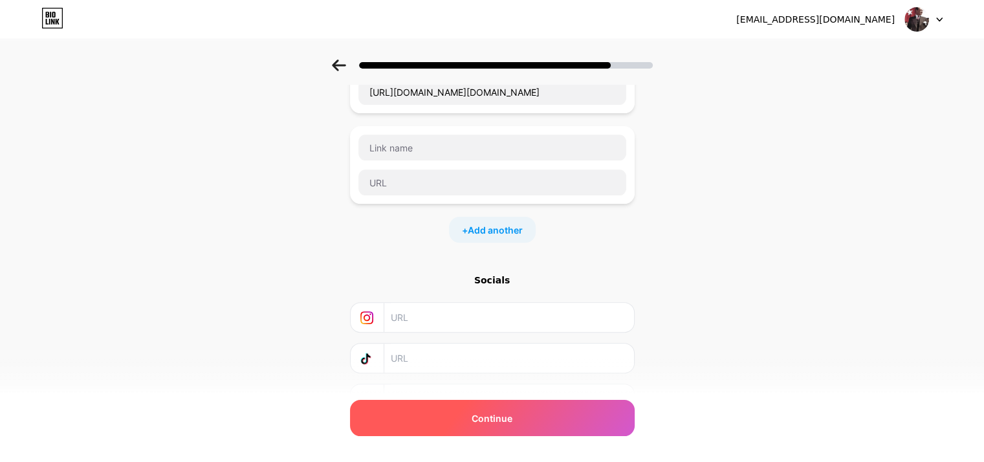
click at [485, 406] on div "Continue" at bounding box center [492, 418] width 285 height 36
click at [472, 420] on div "Continue" at bounding box center [492, 418] width 285 height 36
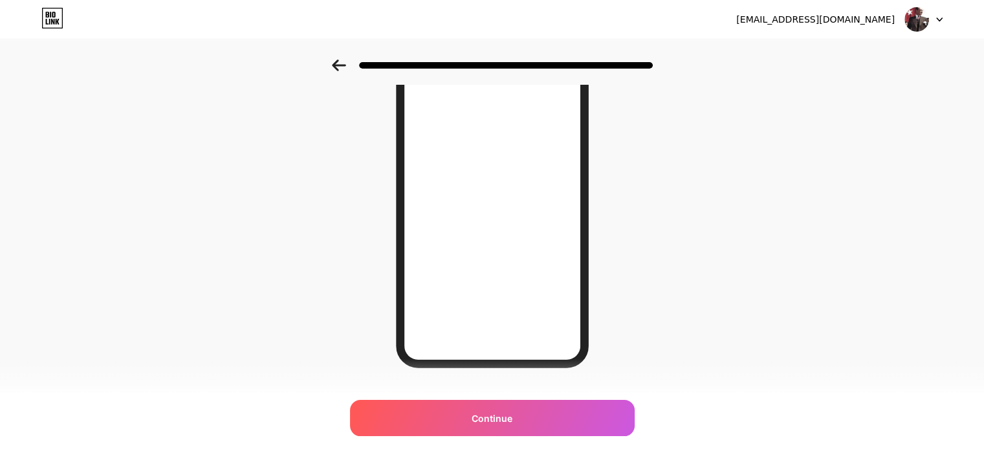
scroll to position [162, 0]
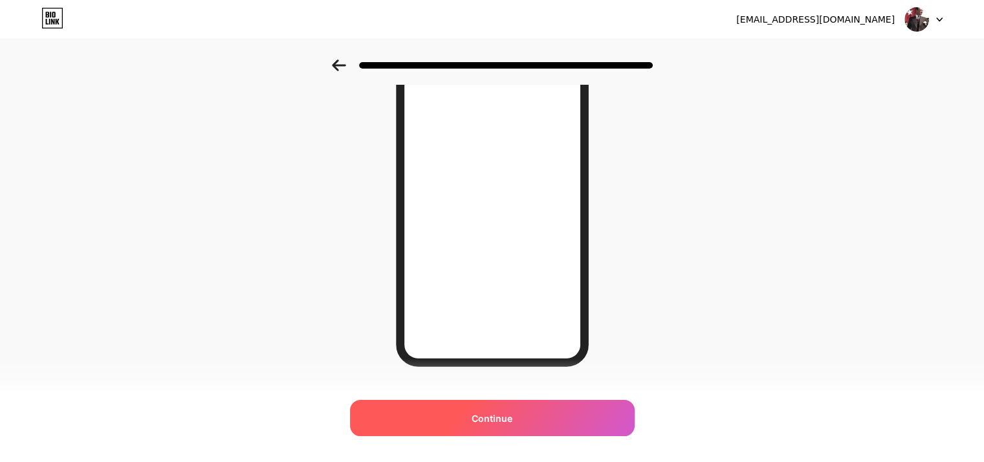
click at [432, 407] on div "Continue" at bounding box center [492, 418] width 285 height 36
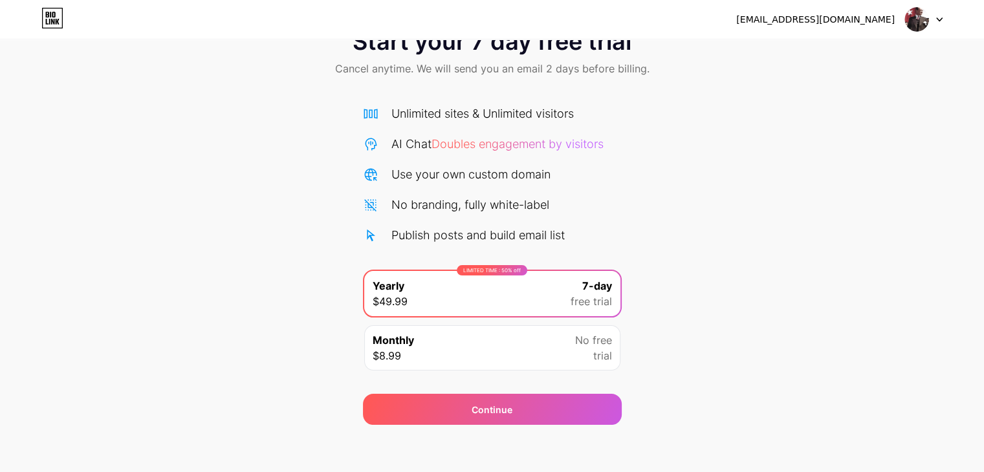
scroll to position [48, 0]
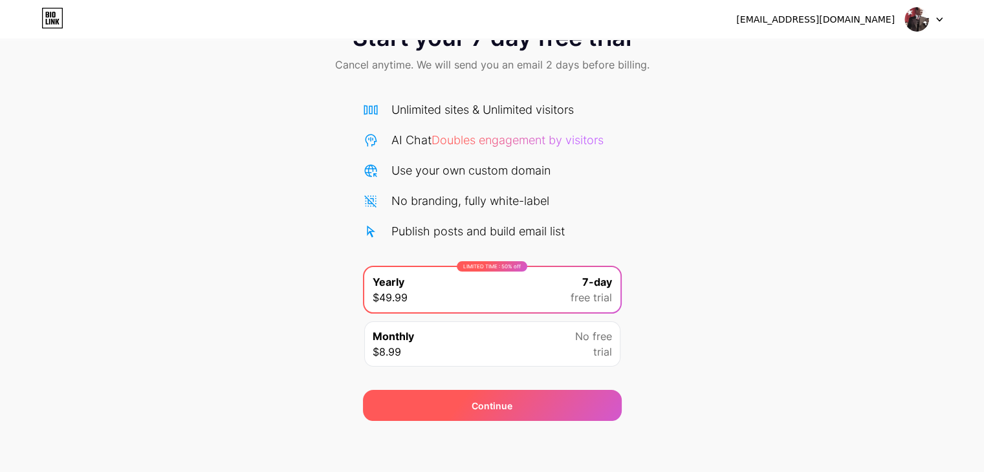
click at [423, 392] on div "Continue" at bounding box center [492, 405] width 259 height 31
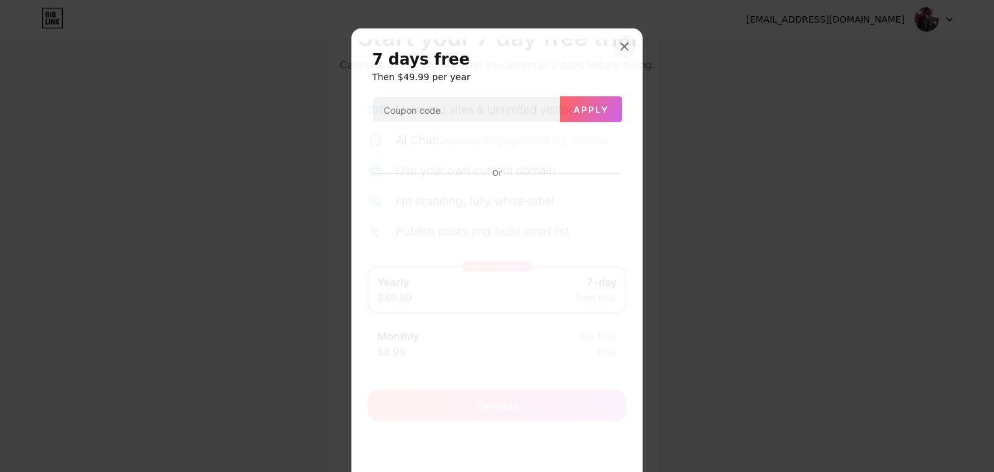
click at [613, 42] on div at bounding box center [624, 46] width 23 height 23
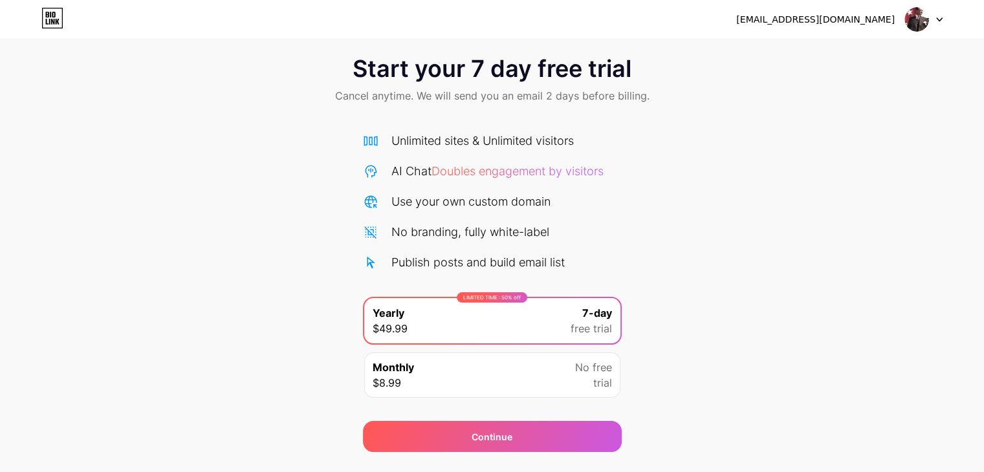
scroll to position [0, 0]
